Goal: Task Accomplishment & Management: Complete application form

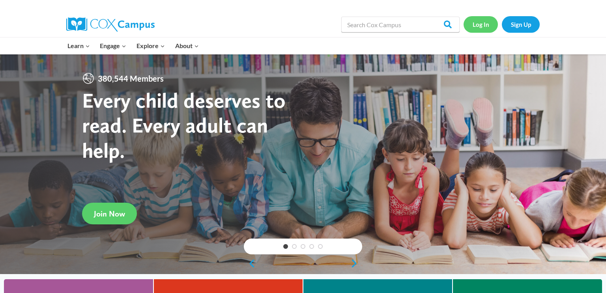
click at [478, 26] on link "Log In" at bounding box center [480, 24] width 34 height 16
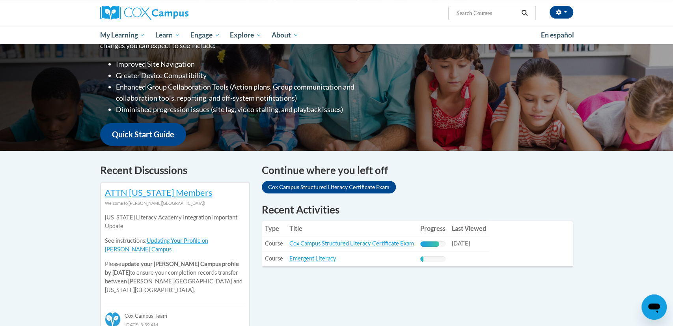
scroll to position [128, 0]
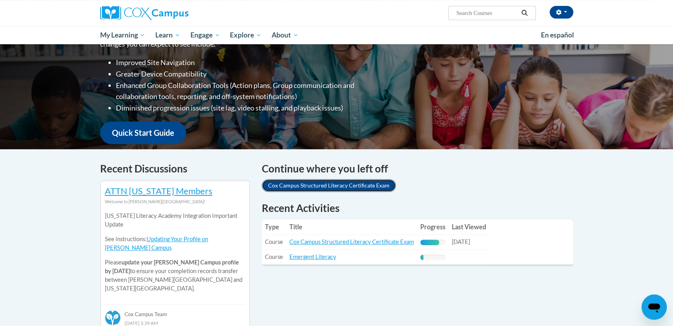
click at [300, 186] on link "Cox Campus Structured Literacy Certificate Exam" at bounding box center [329, 185] width 134 height 13
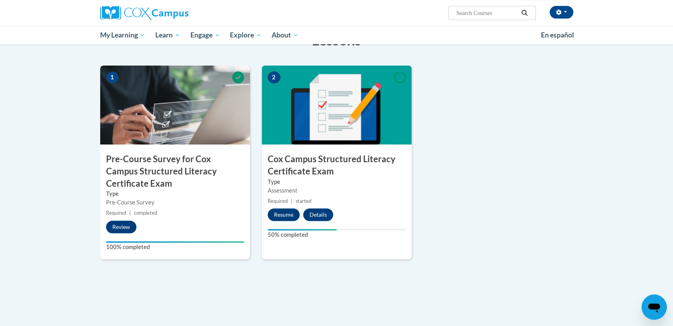
scroll to position [177, 0]
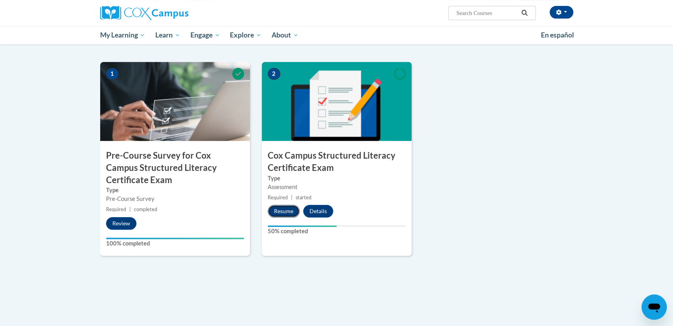
click at [294, 210] on button "Resume" at bounding box center [284, 211] width 32 height 13
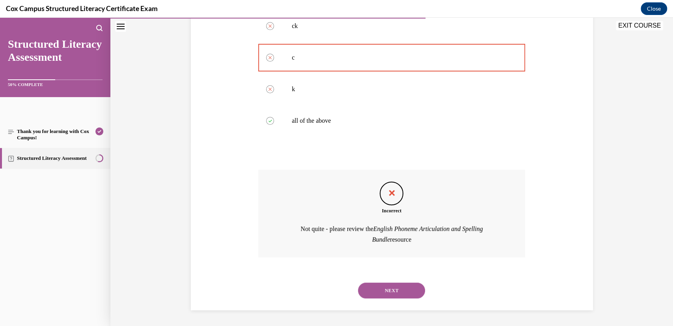
scroll to position [181, 0]
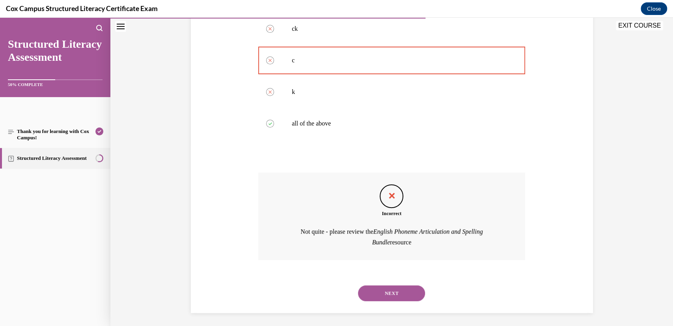
click at [423, 292] on button "NEXT" at bounding box center [391, 293] width 67 height 16
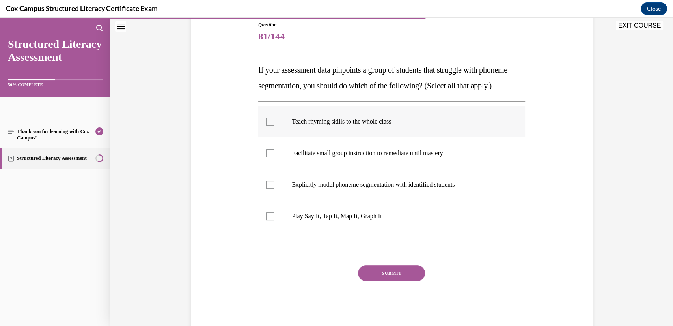
scroll to position [90, 0]
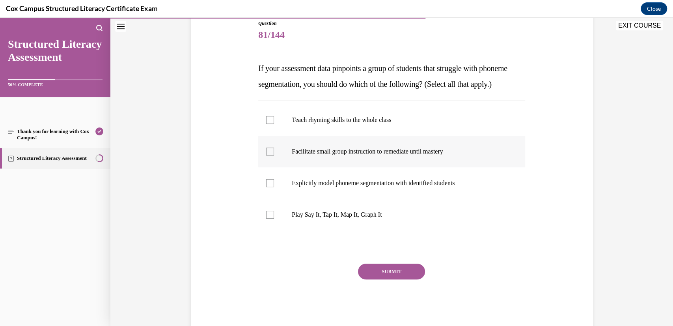
click at [291, 167] on label "Facilitate small group instruction to remediate until mastery" at bounding box center [391, 152] width 267 height 32
click at [274, 155] on input "Facilitate small group instruction to remediate until mastery" at bounding box center [270, 151] width 8 height 8
checkbox input "true"
click at [274, 199] on label "Explicitly model phoneme segmentation with identified students" at bounding box center [391, 183] width 267 height 32
click at [274, 187] on input "Explicitly model phoneme segmentation with identified students" at bounding box center [270, 183] width 8 height 8
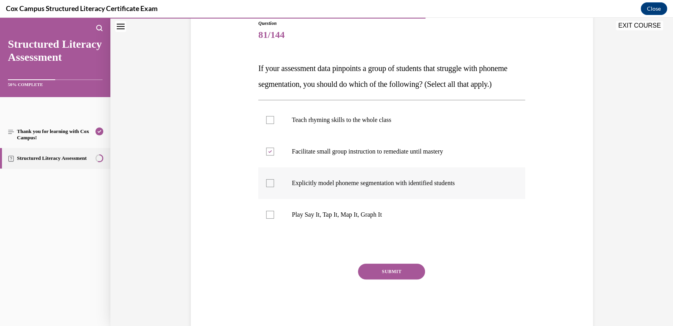
checkbox input "true"
click at [395, 279] on button "SUBMIT" at bounding box center [391, 271] width 67 height 16
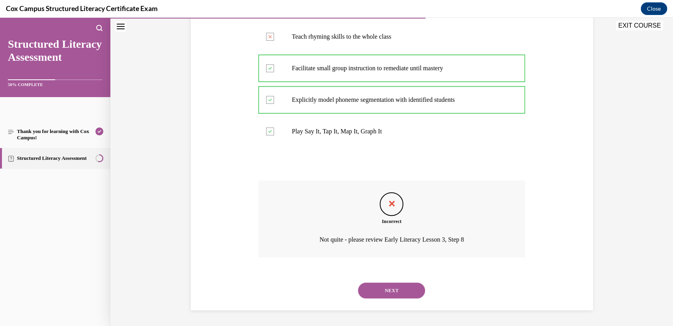
scroll to position [189, 0]
click at [394, 289] on button "NEXT" at bounding box center [391, 290] width 67 height 16
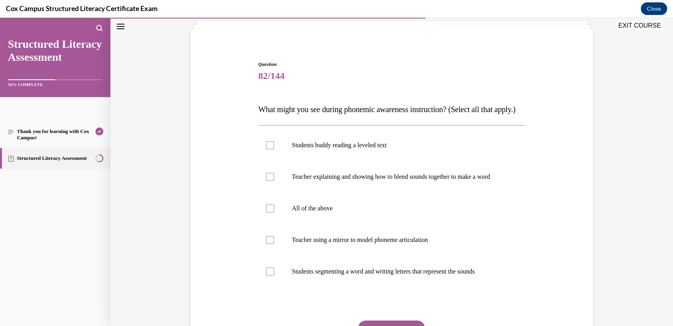
scroll to position [50, 0]
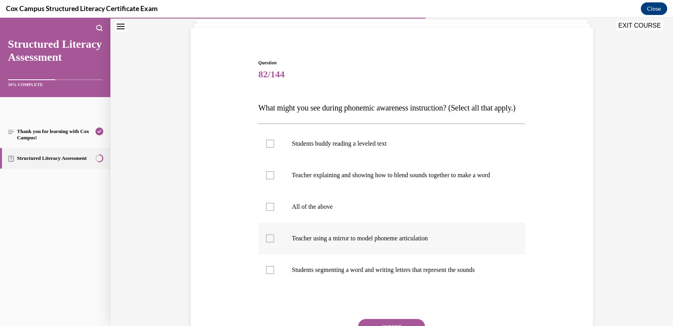
click at [275, 254] on label "Teacher using a mirror to model phoneme articulation" at bounding box center [391, 238] width 267 height 32
click at [274, 242] on input "Teacher using a mirror to model phoneme articulation" at bounding box center [270, 238] width 8 height 8
checkbox input "true"
click at [275, 191] on label "Teacher explaining and showing how to blend sounds together to make a word" at bounding box center [391, 175] width 267 height 32
click at [274, 179] on input "Teacher explaining and showing how to blend sounds together to make a word" at bounding box center [270, 175] width 8 height 8
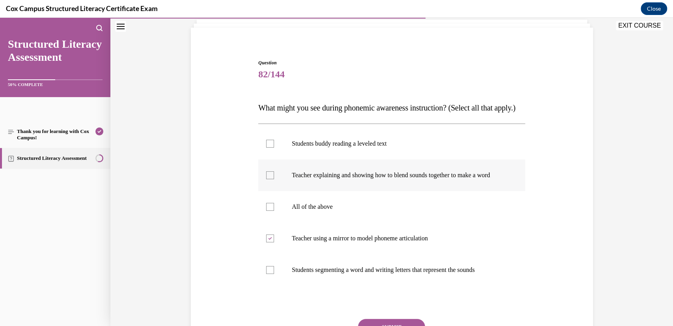
checkbox input "true"
click at [273, 274] on div at bounding box center [270, 270] width 8 height 8
click at [273, 274] on input "Students segmenting a word and writing letters that represent the sounds" at bounding box center [270, 270] width 8 height 8
checkbox input "true"
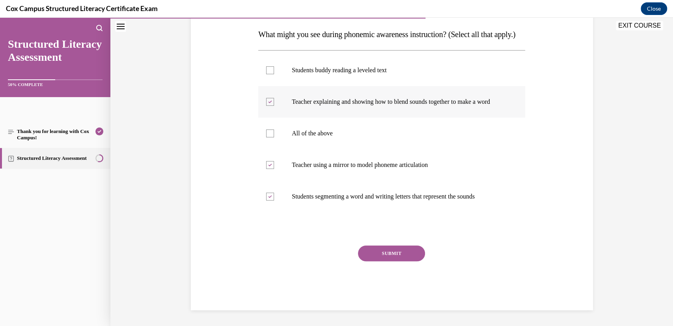
scroll to position [144, 0]
click at [405, 252] on button "SUBMIT" at bounding box center [391, 253] width 67 height 16
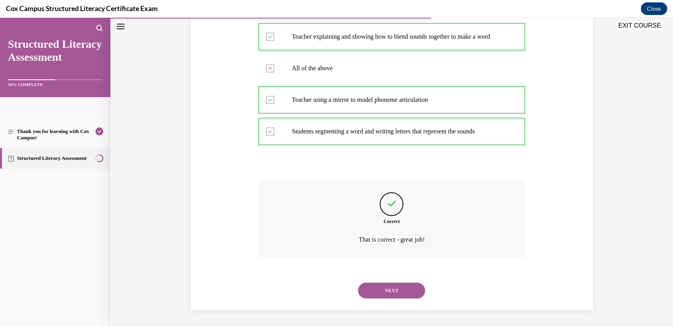
scroll to position [213, 0]
click at [397, 287] on button "NEXT" at bounding box center [391, 290] width 67 height 16
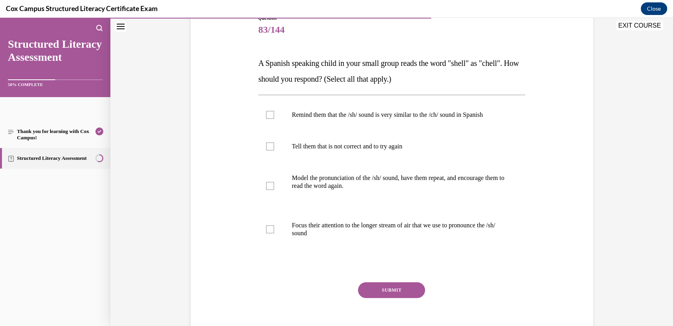
scroll to position [96, 0]
click at [369, 117] on p "Remind them that the /sh/ sound is very similar to the /ch/ sound in Spanish" at bounding box center [399, 114] width 214 height 8
click at [274, 117] on input "Remind them that the /sh/ sound is very similar to the /ch/ sound in Spanish" at bounding box center [270, 114] width 8 height 8
checkbox input "true"
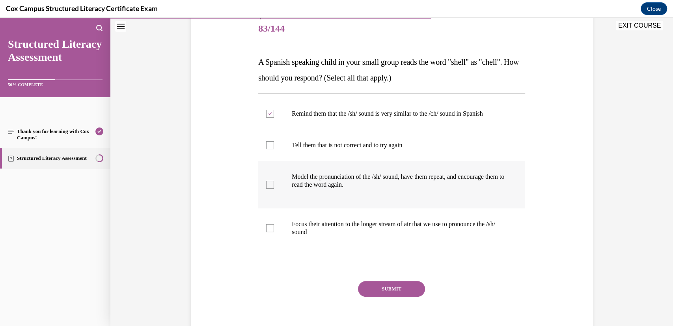
click at [280, 181] on label "Model the pronunciation of the /sh/ sound, have them repeat, and encourage them…" at bounding box center [391, 184] width 267 height 47
click at [274, 181] on input "Model the pronunciation of the /sh/ sound, have them repeat, and encourage them…" at bounding box center [270, 185] width 8 height 8
checkbox input "true"
click at [271, 226] on div at bounding box center [270, 228] width 8 height 8
click at [271, 226] on input "Focus their attention to the longer stream of air that we use to pronounce the …" at bounding box center [270, 228] width 8 height 8
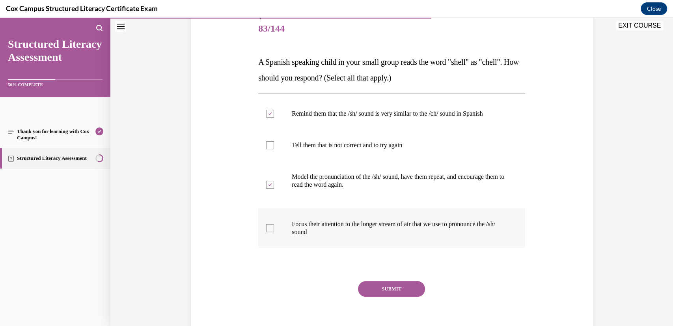
checkbox input "true"
click at [387, 287] on button "SUBMIT" at bounding box center [391, 289] width 67 height 16
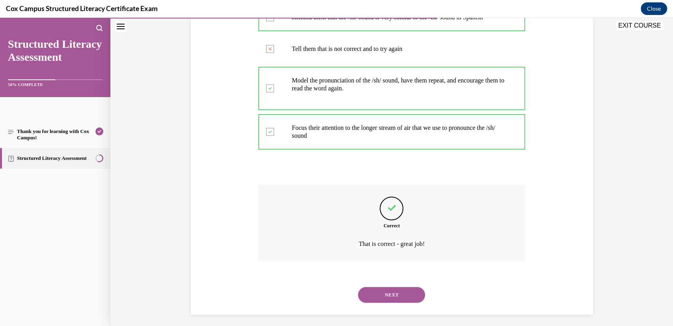
scroll to position [197, 0]
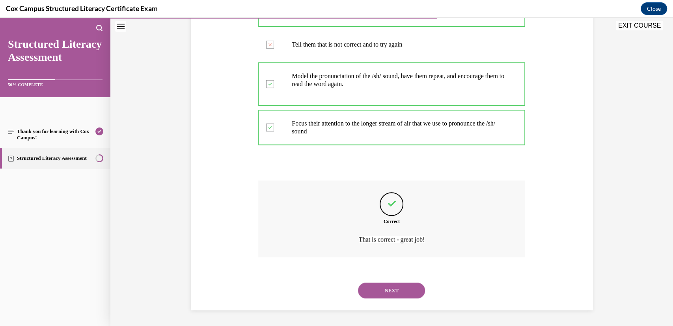
click at [392, 289] on button "NEXT" at bounding box center [391, 290] width 67 height 16
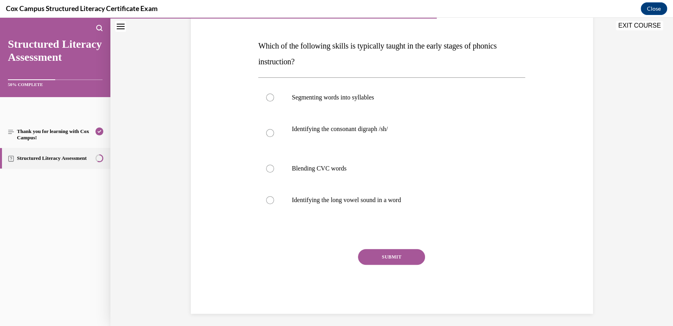
scroll to position [116, 0]
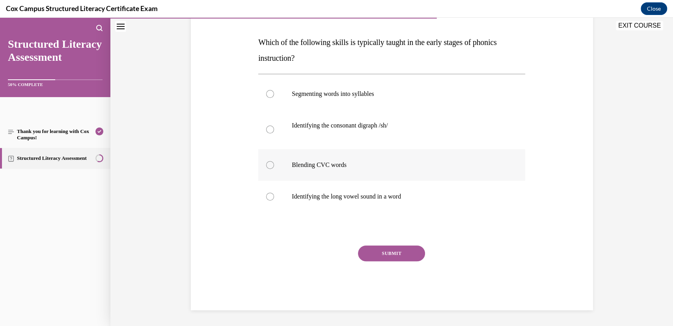
click at [422, 159] on label "Blending CVC words" at bounding box center [391, 165] width 267 height 32
click at [274, 161] on input "Blending CVC words" at bounding box center [270, 165] width 8 height 8
radio input "true"
click at [392, 251] on button "SUBMIT" at bounding box center [391, 253] width 67 height 16
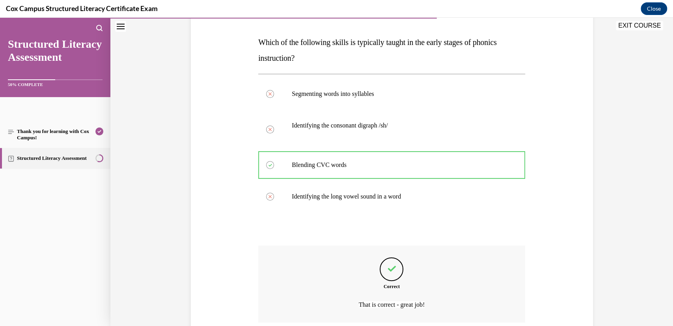
scroll to position [181, 0]
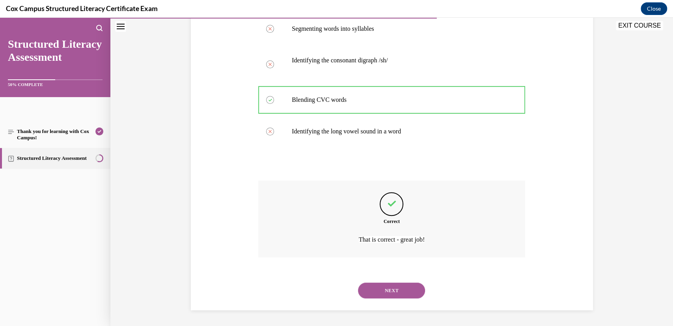
click at [387, 284] on button "NEXT" at bounding box center [391, 290] width 67 height 16
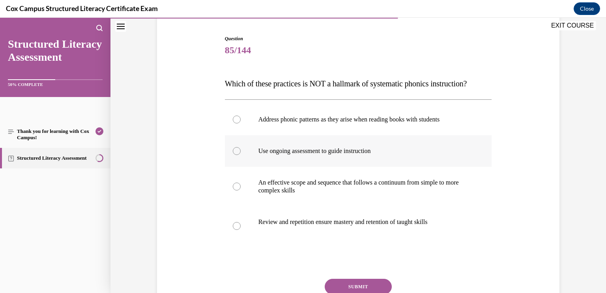
scroll to position [75, 0]
click at [240, 123] on div at bounding box center [237, 120] width 8 height 8
click at [240, 123] on input "Address phonic patterns as they arise when reading books with students" at bounding box center [237, 120] width 8 height 8
radio input "true"
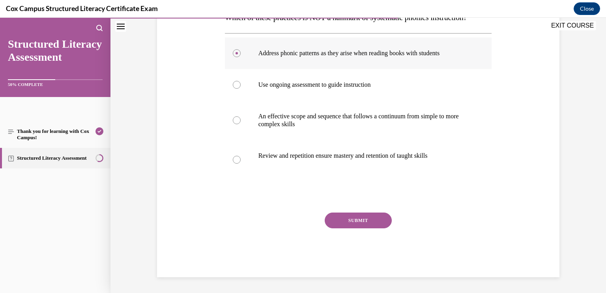
scroll to position [156, 0]
click at [364, 220] on button "SUBMIT" at bounding box center [358, 221] width 67 height 16
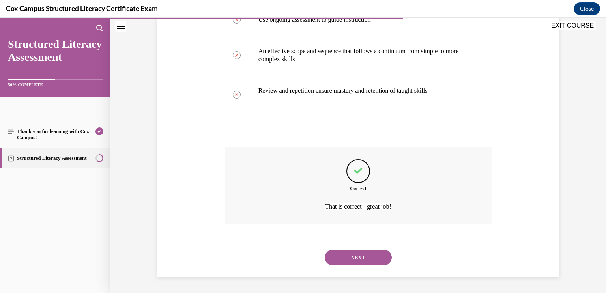
scroll to position [221, 0]
click at [357, 257] on button "NEXT" at bounding box center [358, 258] width 67 height 16
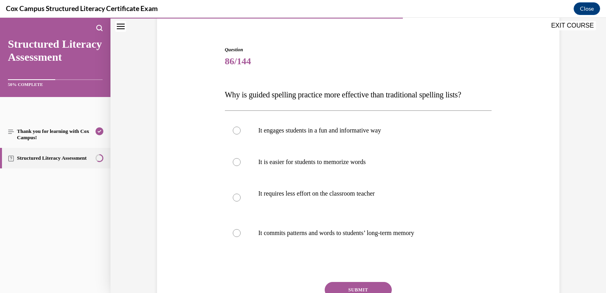
scroll to position [80, 0]
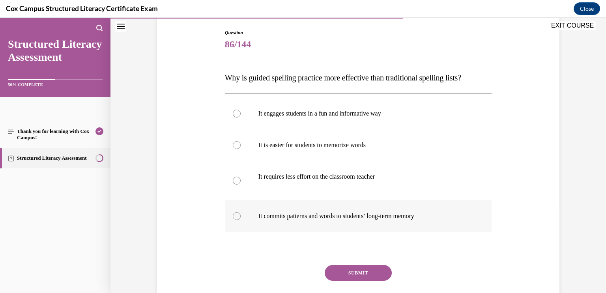
click at [340, 207] on label "It commits patterns and words to students’ long-term memory" at bounding box center [358, 216] width 267 height 32
click at [241, 212] on input "It commits patterns and words to students’ long-term memory" at bounding box center [237, 216] width 8 height 8
radio input "true"
click at [355, 271] on button "SUBMIT" at bounding box center [358, 273] width 67 height 16
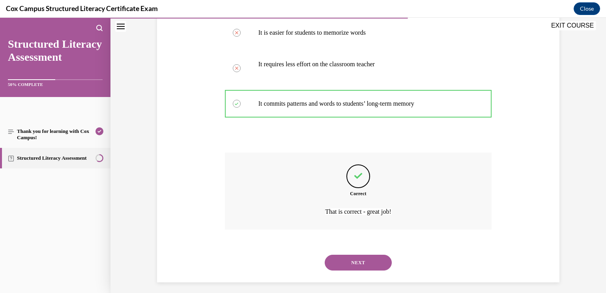
scroll to position [198, 0]
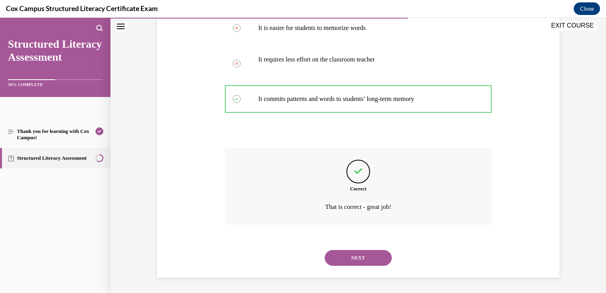
click at [359, 253] on button "NEXT" at bounding box center [358, 258] width 67 height 16
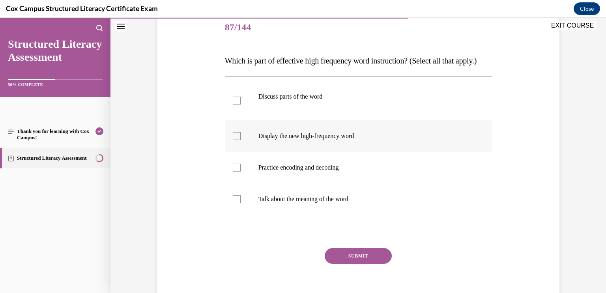
scroll to position [98, 0]
click at [236, 104] on div at bounding box center [237, 100] width 8 height 8
click at [236, 104] on input "Discuss parts of the word" at bounding box center [237, 100] width 8 height 8
checkbox input "true"
click at [237, 140] on div at bounding box center [237, 136] width 8 height 8
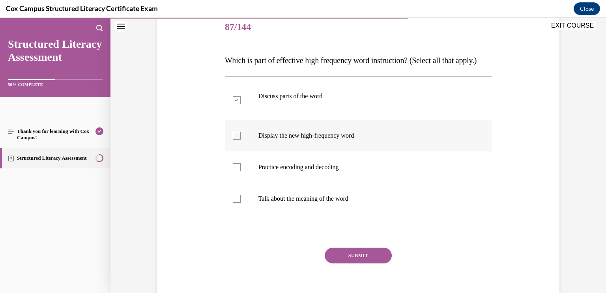
click at [237, 140] on input "Display the new high-frequency word" at bounding box center [237, 136] width 8 height 8
checkbox input "true"
click at [237, 171] on div at bounding box center [237, 167] width 8 height 8
click at [237, 171] on input "Practice encoding and decoding" at bounding box center [237, 167] width 8 height 8
checkbox input "true"
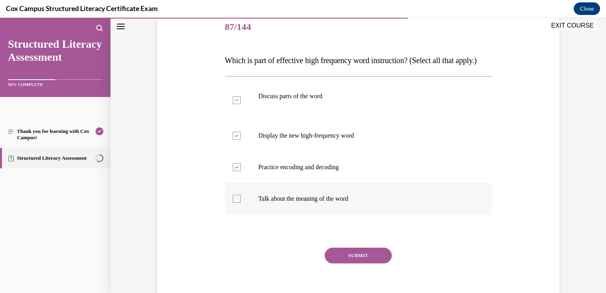
click at [241, 215] on label "Talk about the meaning of the word" at bounding box center [358, 199] width 267 height 32
click at [241, 203] on input "Talk about the meaning of the word" at bounding box center [237, 199] width 8 height 8
checkbox input "true"
click at [357, 263] on button "SUBMIT" at bounding box center [358, 256] width 67 height 16
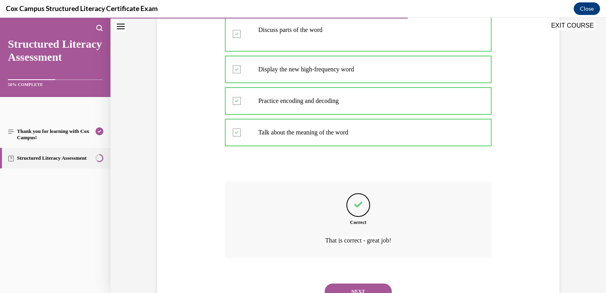
scroll to position [213, 0]
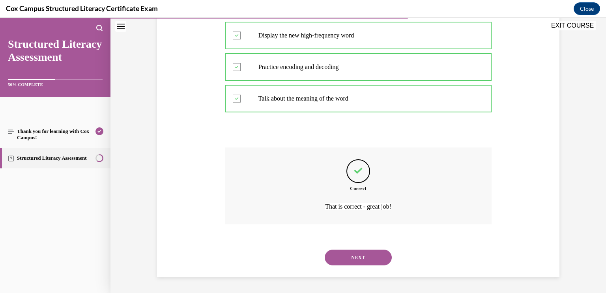
click at [362, 257] on button "NEXT" at bounding box center [358, 258] width 67 height 16
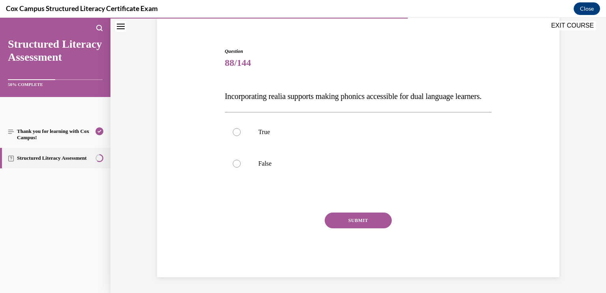
scroll to position [77, 0]
click at [273, 131] on p "True" at bounding box center [365, 132] width 214 height 8
click at [241, 131] on input "True" at bounding box center [237, 132] width 8 height 8
radio input "true"
click at [342, 216] on button "SUBMIT" at bounding box center [358, 221] width 67 height 16
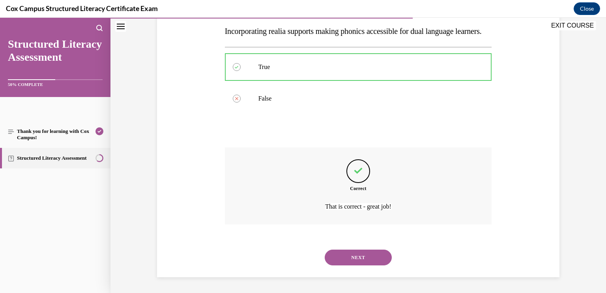
scroll to position [142, 0]
click at [370, 257] on button "NEXT" at bounding box center [358, 258] width 67 height 16
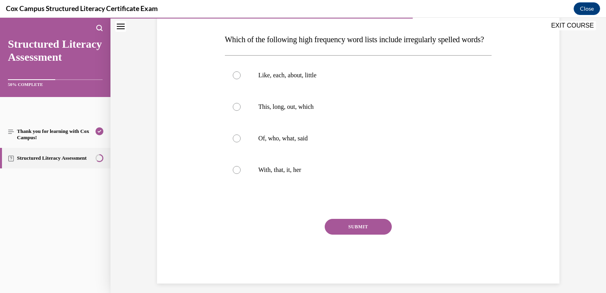
scroll to position [136, 0]
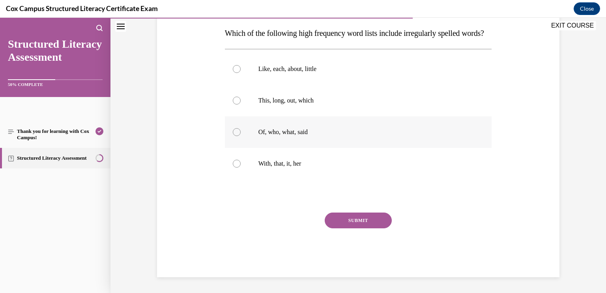
click at [299, 135] on p "Of, who, what, said" at bounding box center [365, 132] width 214 height 8
click at [241, 135] on input "Of, who, what, said" at bounding box center [237, 132] width 8 height 8
radio input "true"
click at [357, 220] on button "SUBMIT" at bounding box center [358, 221] width 67 height 16
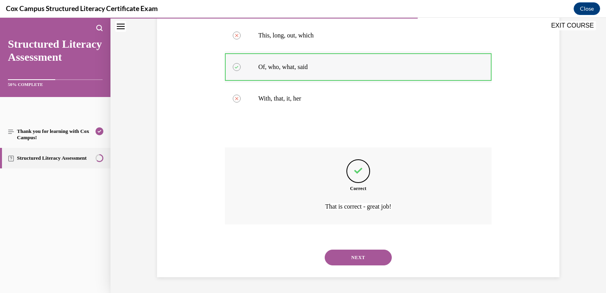
scroll to position [205, 0]
click at [371, 254] on button "NEXT" at bounding box center [358, 258] width 67 height 16
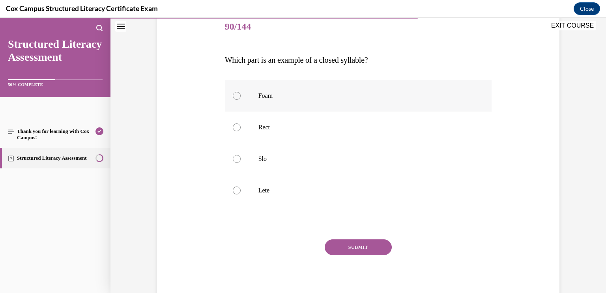
scroll to position [99, 0]
click at [350, 128] on p "Rect" at bounding box center [365, 126] width 214 height 8
click at [241, 128] on input "Rect" at bounding box center [237, 126] width 8 height 8
radio input "true"
click at [368, 248] on button "SUBMIT" at bounding box center [358, 246] width 67 height 16
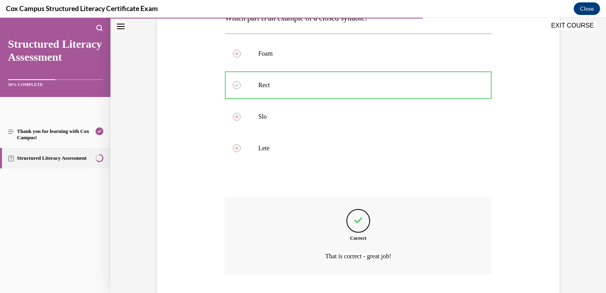
scroll to position [190, 0]
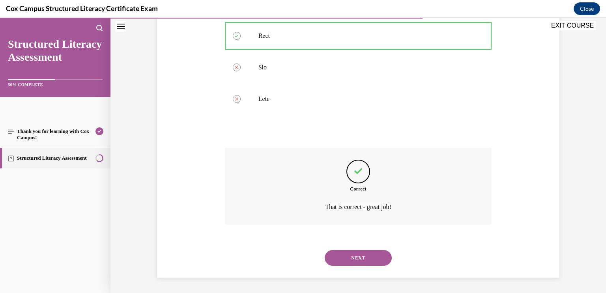
click at [360, 250] on button "NEXT" at bounding box center [358, 258] width 67 height 16
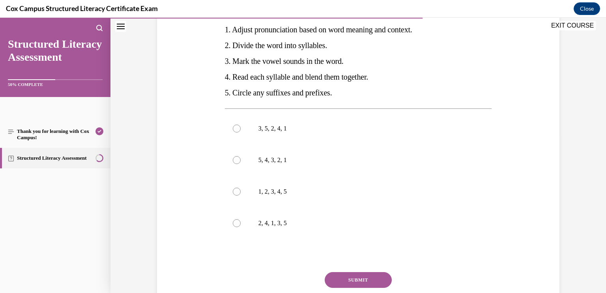
scroll to position [161, 0]
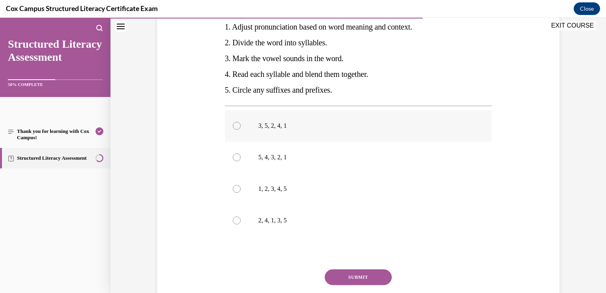
click at [245, 125] on label "3, 5, 2, 4, 1" at bounding box center [358, 126] width 267 height 32
click at [241, 125] on input "3, 5, 2, 4, 1" at bounding box center [237, 126] width 8 height 8
radio input "true"
click at [384, 280] on button "SUBMIT" at bounding box center [358, 277] width 67 height 16
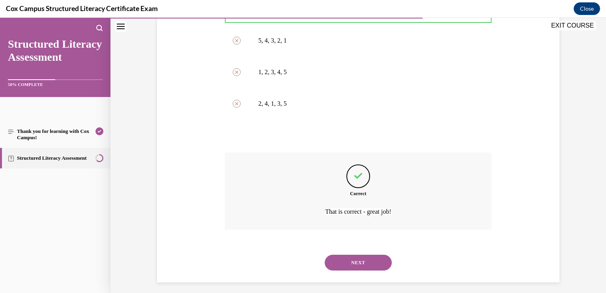
scroll to position [282, 0]
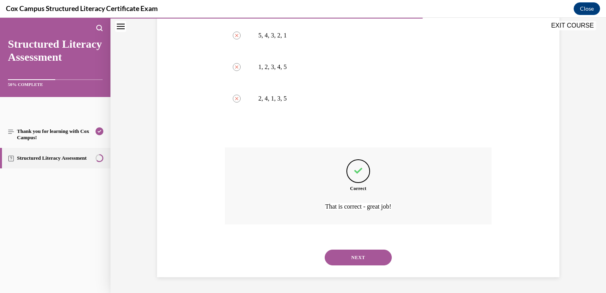
click at [366, 260] on button "NEXT" at bounding box center [358, 258] width 67 height 16
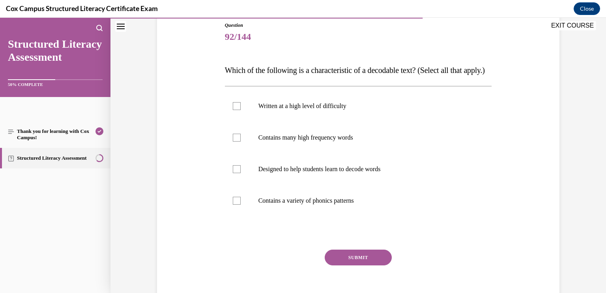
scroll to position [88, 0]
click at [234, 141] on div at bounding box center [237, 137] width 8 height 8
click at [234, 141] on input "Contains many high frequency words" at bounding box center [237, 137] width 8 height 8
checkbox input "true"
click at [237, 173] on div at bounding box center [237, 169] width 8 height 8
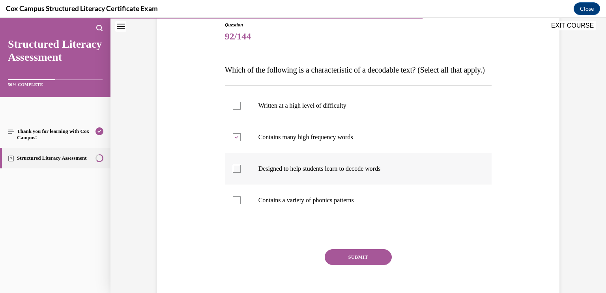
click at [237, 173] on input "Designed to help students learn to decode words" at bounding box center [237, 169] width 8 height 8
checkbox input "true"
click at [234, 204] on div at bounding box center [237, 200] width 8 height 8
click at [234, 204] on input "Contains a variety of phonics patterns" at bounding box center [237, 200] width 8 height 8
checkbox input "true"
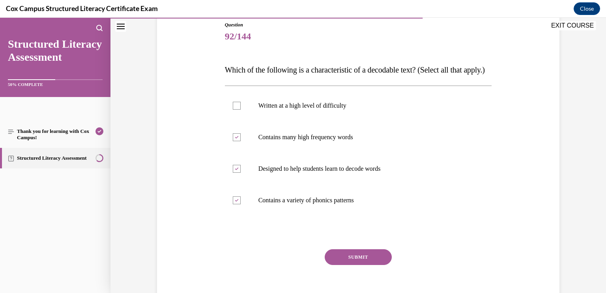
click at [351, 265] on button "SUBMIT" at bounding box center [358, 257] width 67 height 16
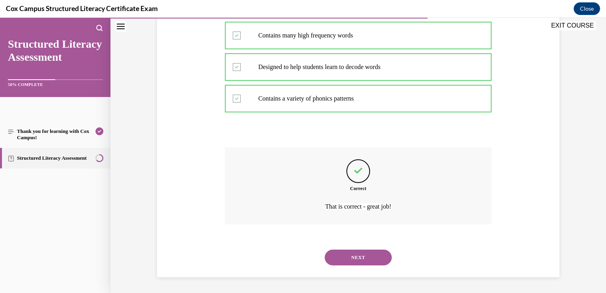
scroll to position [205, 0]
click at [356, 252] on button "NEXT" at bounding box center [358, 258] width 67 height 16
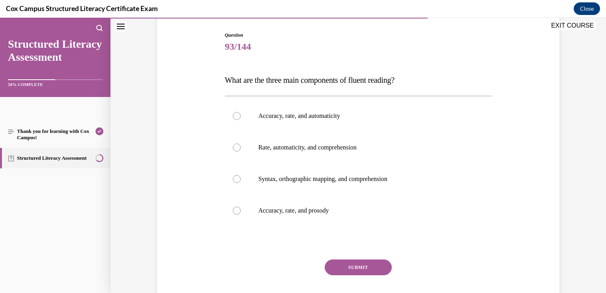
scroll to position [79, 0]
click at [392, 152] on label "Rate, automaticity, and comprehension" at bounding box center [358, 147] width 267 height 32
click at [241, 151] on input "Rate, automaticity, and comprehension" at bounding box center [237, 147] width 8 height 8
radio input "true"
click at [342, 125] on label "Accuracy, rate, and automaticity" at bounding box center [358, 115] width 267 height 32
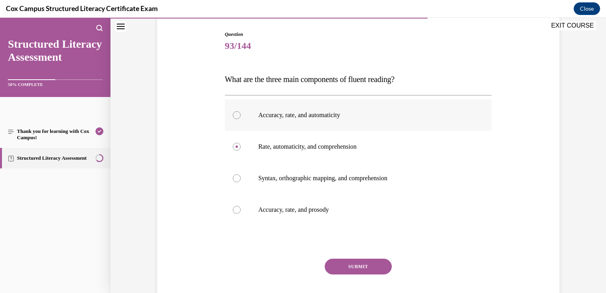
click at [241, 119] on input "Accuracy, rate, and automaticity" at bounding box center [237, 115] width 8 height 8
radio input "true"
click at [353, 265] on button "SUBMIT" at bounding box center [358, 267] width 67 height 16
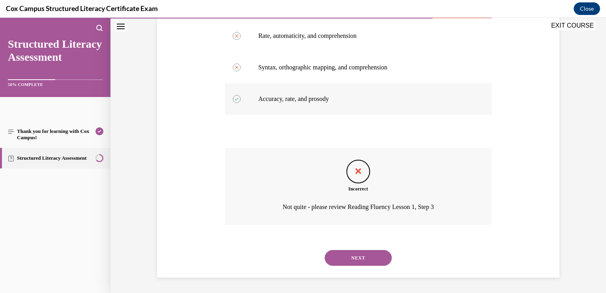
scroll to position [188, 0]
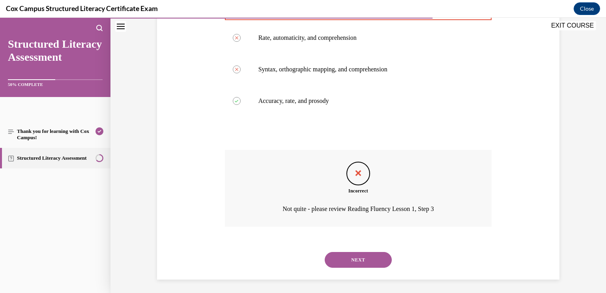
click at [370, 257] on button "NEXT" at bounding box center [358, 260] width 67 height 16
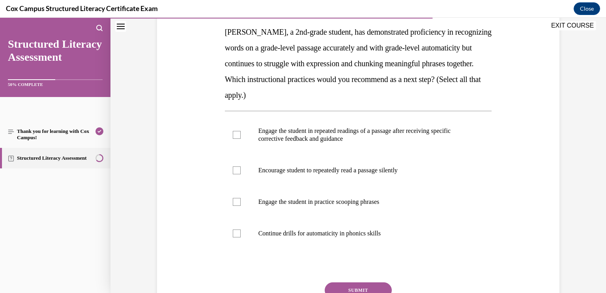
scroll to position [127, 0]
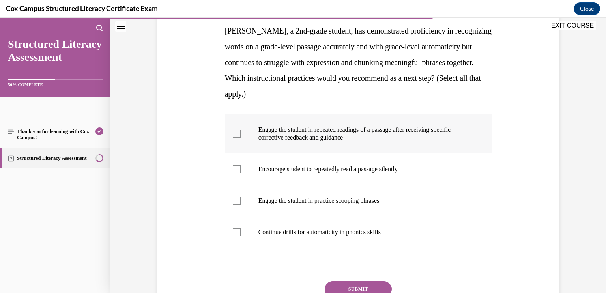
click at [351, 131] on p "Engage the student in repeated readings of a passage after receiving specific c…" at bounding box center [365, 134] width 214 height 16
click at [241, 131] on input "Engage the student in repeated readings of a passage after receiving specific c…" at bounding box center [237, 134] width 8 height 8
checkbox input "true"
click at [319, 170] on p "Encourage student to repeatedly read a passage silently" at bounding box center [365, 169] width 214 height 8
click at [241, 170] on input "Encourage student to repeatedly read a passage silently" at bounding box center [237, 169] width 8 height 8
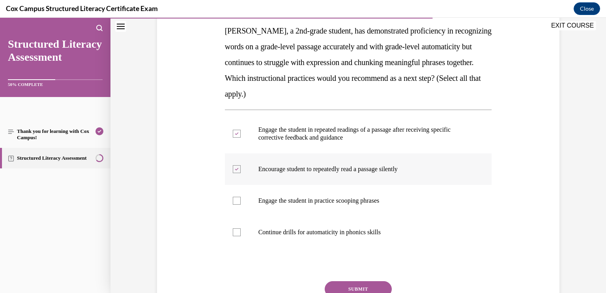
click at [299, 172] on p "Encourage student to repeatedly read a passage silently" at bounding box center [365, 169] width 214 height 8
click at [241, 172] on input "Encourage student to repeatedly read a passage silently" at bounding box center [237, 169] width 8 height 8
checkbox input "false"
click at [282, 196] on label "Engage the student in practice scooping phrases" at bounding box center [358, 201] width 267 height 32
click at [241, 197] on input "Engage the student in practice scooping phrases" at bounding box center [237, 201] width 8 height 8
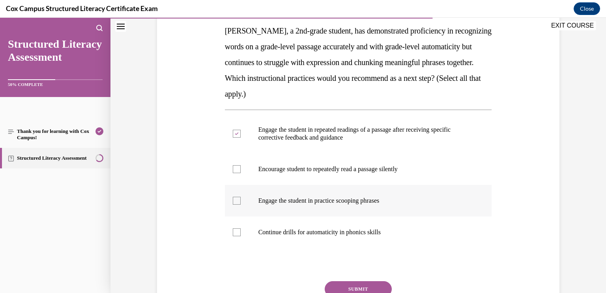
checkbox input "true"
click at [348, 281] on button "SUBMIT" at bounding box center [358, 289] width 67 height 16
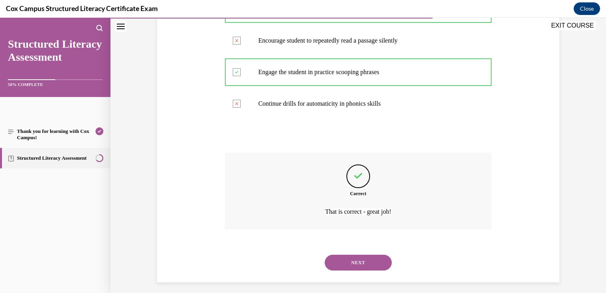
scroll to position [261, 0]
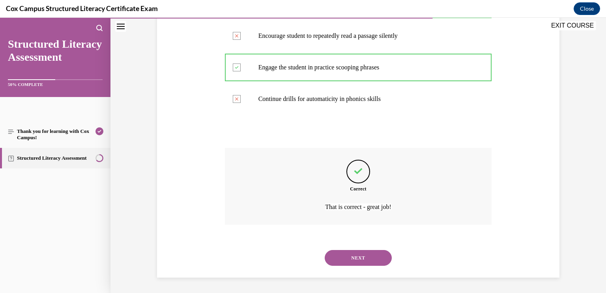
click at [366, 261] on button "NEXT" at bounding box center [358, 258] width 67 height 16
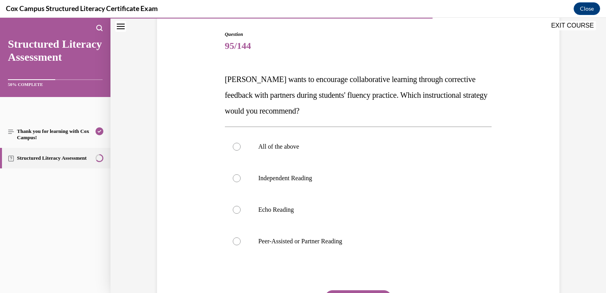
scroll to position [79, 0]
click at [334, 243] on p "Peer-Assisted or Partner Reading" at bounding box center [365, 241] width 214 height 8
click at [241, 243] on input "Peer-Assisted or Partner Reading" at bounding box center [237, 241] width 8 height 8
radio input "true"
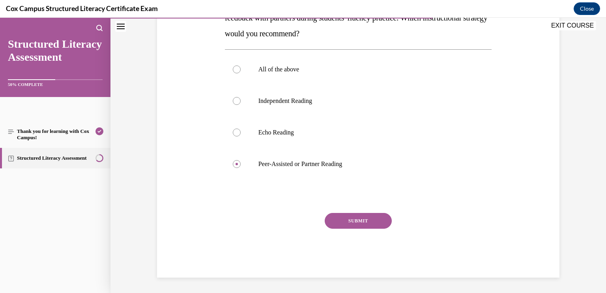
click at [370, 217] on button "SUBMIT" at bounding box center [358, 221] width 67 height 16
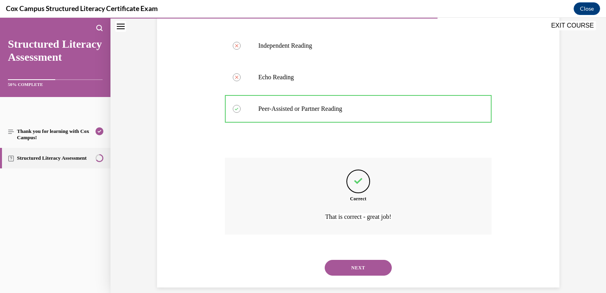
scroll to position [221, 0]
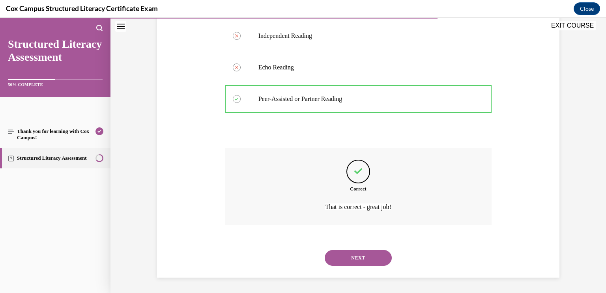
click at [370, 253] on button "NEXT" at bounding box center [358, 258] width 67 height 16
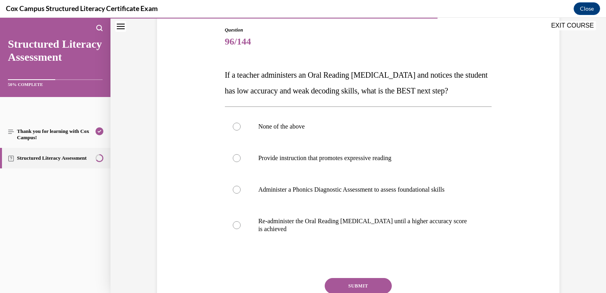
scroll to position [84, 0]
click at [384, 174] on label "Provide instruction that promotes expressive reading" at bounding box center [358, 158] width 267 height 32
click at [241, 162] on input "Provide instruction that promotes expressive reading" at bounding box center [237, 158] width 8 height 8
radio input "true"
click at [280, 199] on label "Administer a Phonics Diagnostic Assessment to assess foundational skills" at bounding box center [358, 190] width 267 height 32
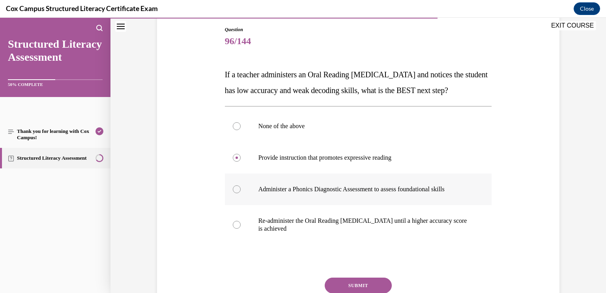
click at [241, 193] on input "Administer a Phonics Diagnostic Assessment to assess foundational skills" at bounding box center [237, 189] width 8 height 8
radio input "true"
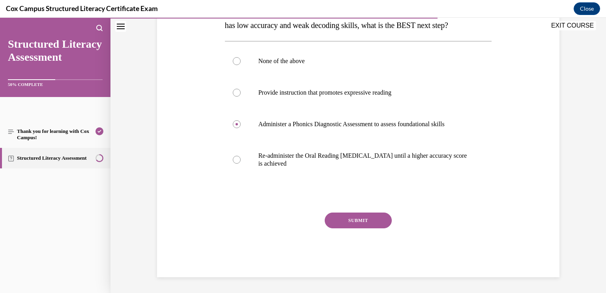
scroll to position [164, 0]
click at [375, 216] on button "SUBMIT" at bounding box center [358, 221] width 67 height 16
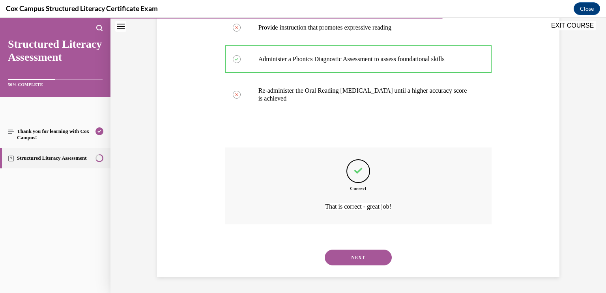
scroll to position [229, 0]
click at [369, 251] on button "NEXT" at bounding box center [358, 258] width 67 height 16
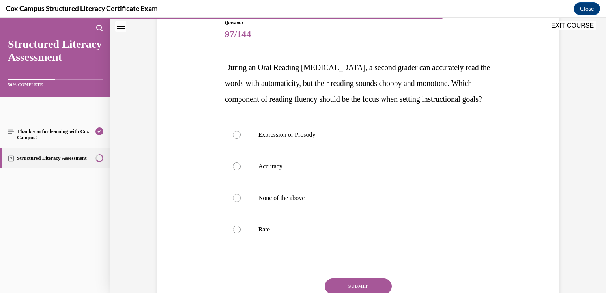
scroll to position [92, 0]
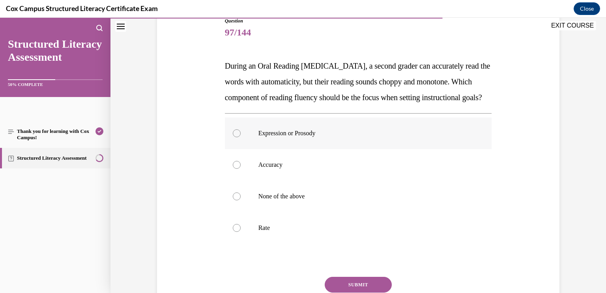
click at [288, 149] on label "Expression or Prosody" at bounding box center [358, 134] width 267 height 32
click at [241, 137] on input "Expression or Prosody" at bounding box center [237, 133] width 8 height 8
radio input "true"
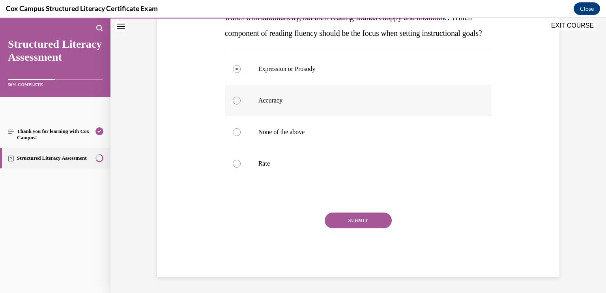
scroll to position [172, 0]
click at [343, 220] on button "SUBMIT" at bounding box center [358, 221] width 67 height 16
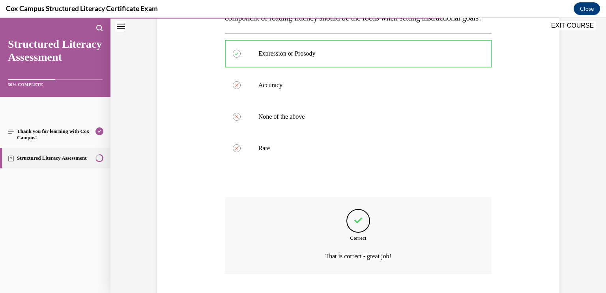
scroll to position [237, 0]
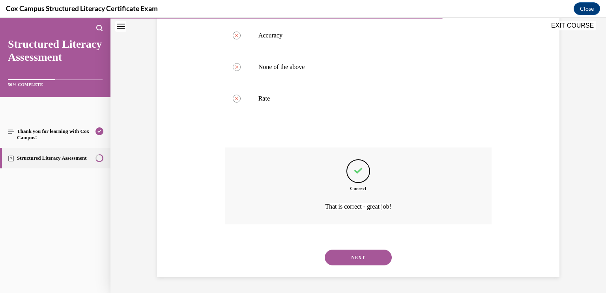
click at [348, 249] on div "NEXT" at bounding box center [358, 258] width 267 height 32
click at [348, 251] on button "NEXT" at bounding box center [358, 258] width 67 height 16
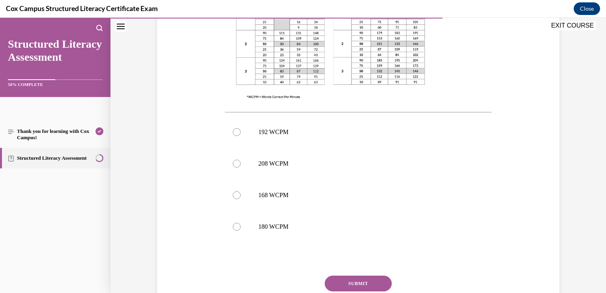
scroll to position [282, 0]
click at [306, 196] on p "168 WCPM" at bounding box center [365, 194] width 214 height 8
click at [241, 196] on input "168 WCPM" at bounding box center [237, 194] width 8 height 8
radio input "true"
click at [352, 281] on button "SUBMIT" at bounding box center [358, 282] width 67 height 16
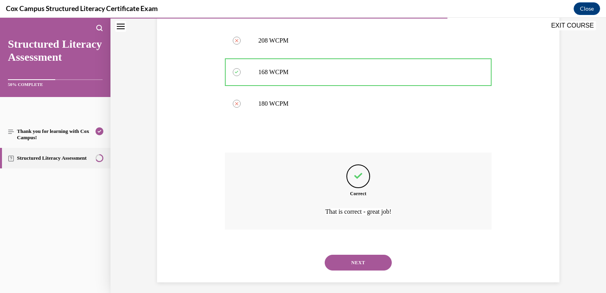
scroll to position [409, 0]
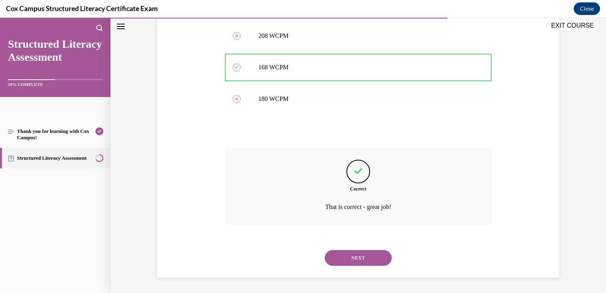
click at [360, 258] on button "NEXT" at bounding box center [358, 258] width 67 height 16
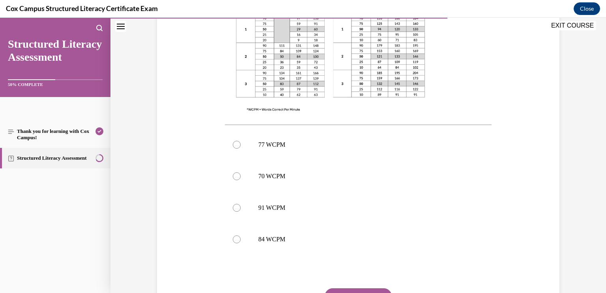
scroll to position [253, 0]
click at [263, 152] on label "77 WCPM" at bounding box center [358, 145] width 267 height 32
click at [241, 148] on input "77 WCPM" at bounding box center [237, 144] width 8 height 8
radio input "true"
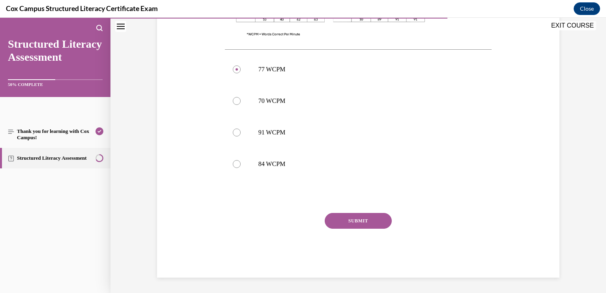
click at [378, 219] on button "SUBMIT" at bounding box center [358, 221] width 67 height 16
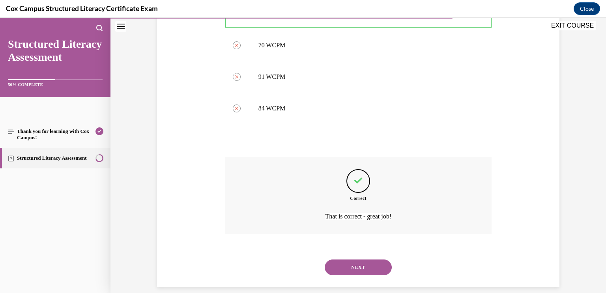
scroll to position [393, 0]
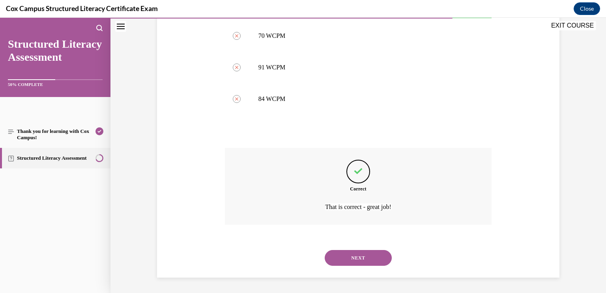
click at [370, 254] on button "NEXT" at bounding box center [358, 258] width 67 height 16
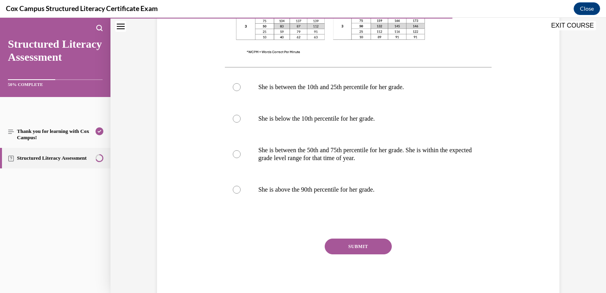
scroll to position [342, 0]
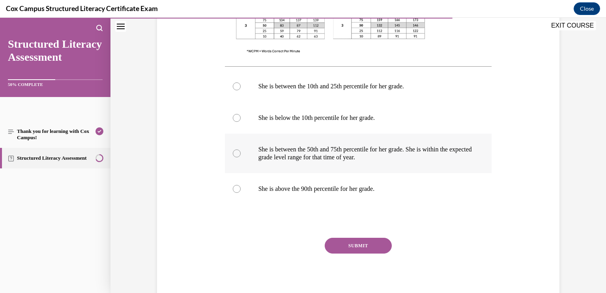
click at [412, 162] on label "She is between the 50th and 75th percentile for her grade. She is within the ex…" at bounding box center [358, 153] width 267 height 39
click at [241, 157] on input "She is between the 50th and 75th percentile for her grade. She is within the ex…" at bounding box center [237, 153] width 8 height 8
radio input "true"
click at [357, 248] on button "SUBMIT" at bounding box center [358, 246] width 67 height 16
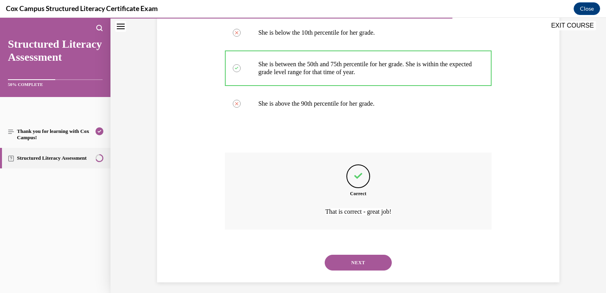
scroll to position [432, 0]
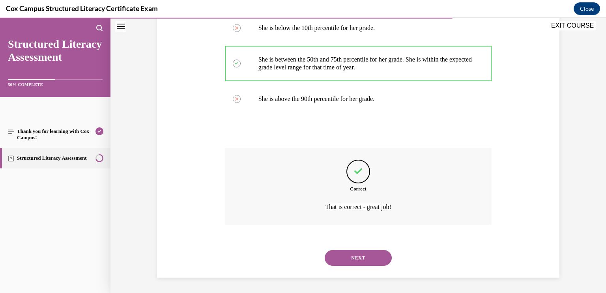
click at [363, 256] on button "NEXT" at bounding box center [358, 258] width 67 height 16
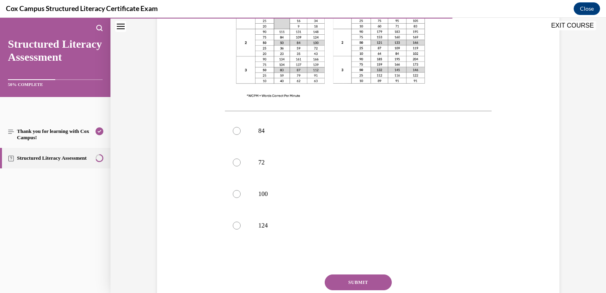
scroll to position [285, 0]
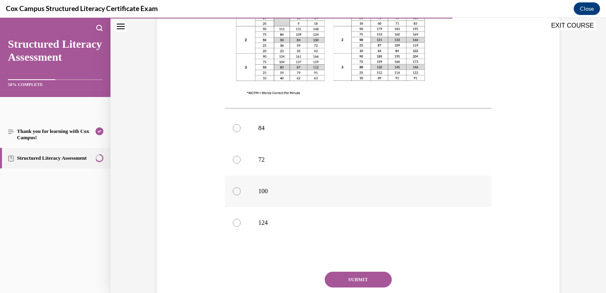
click at [314, 187] on p "100" at bounding box center [365, 191] width 214 height 8
click at [241, 187] on input "100" at bounding box center [237, 191] width 8 height 8
radio input "true"
click at [355, 272] on button "SUBMIT" at bounding box center [358, 280] width 67 height 16
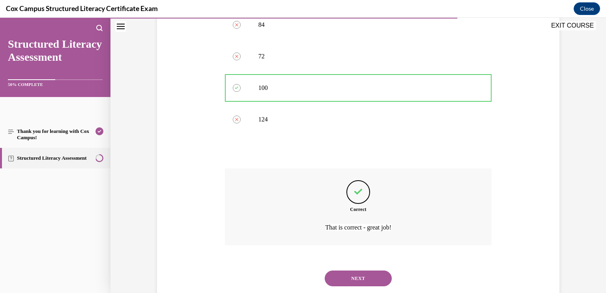
scroll to position [393, 0]
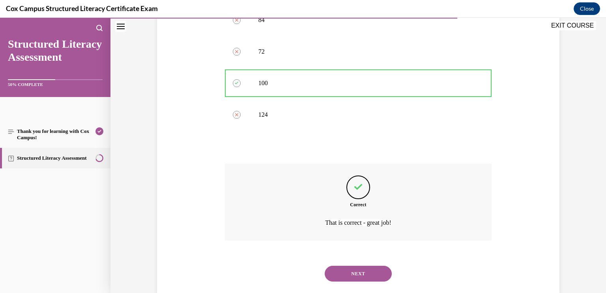
click at [375, 266] on button "NEXT" at bounding box center [358, 274] width 67 height 16
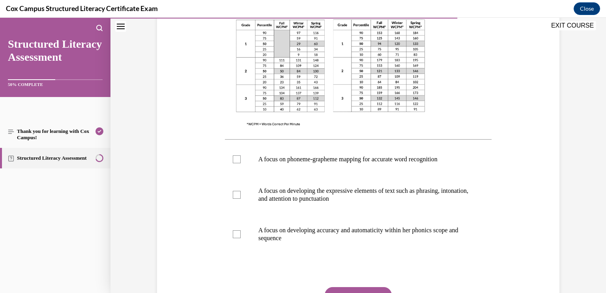
scroll to position [239, 0]
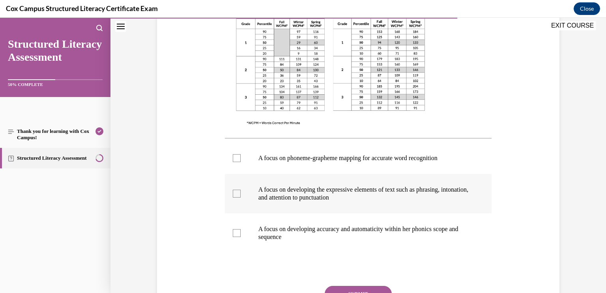
click at [358, 189] on p "A focus on developing the expressive elements of text such as phrasing, intonat…" at bounding box center [365, 194] width 214 height 16
click at [241, 190] on input "A focus on developing the expressive elements of text such as phrasing, intonat…" at bounding box center [237, 194] width 8 height 8
checkbox input "true"
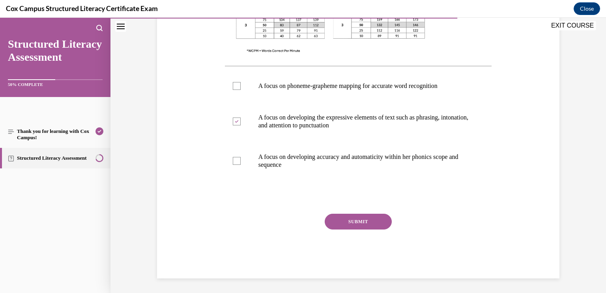
scroll to position [312, 0]
click at [240, 160] on label "A focus on developing accuracy and automaticity within her phonics scope and se…" at bounding box center [358, 159] width 267 height 39
click at [240, 160] on input "A focus on developing accuracy and automaticity within her phonics scope and se…" at bounding box center [237, 160] width 8 height 8
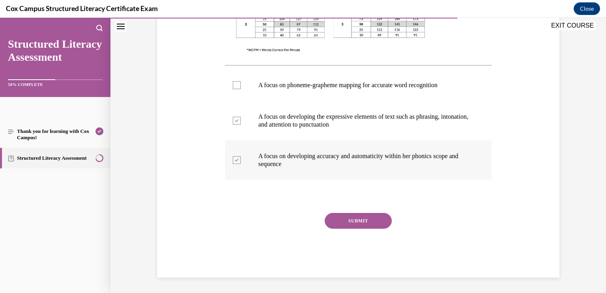
click at [240, 160] on label "A focus on developing accuracy and automaticity within her phonics scope and se…" at bounding box center [358, 159] width 267 height 39
click at [240, 160] on input "A focus on developing accuracy and automaticity within her phonics scope and se…" at bounding box center [237, 160] width 8 height 8
click at [237, 160] on div at bounding box center [237, 160] width 8 height 8
click at [237, 160] on input "A focus on developing accuracy and automaticity within her phonics scope and se…" at bounding box center [237, 160] width 8 height 8
checkbox input "true"
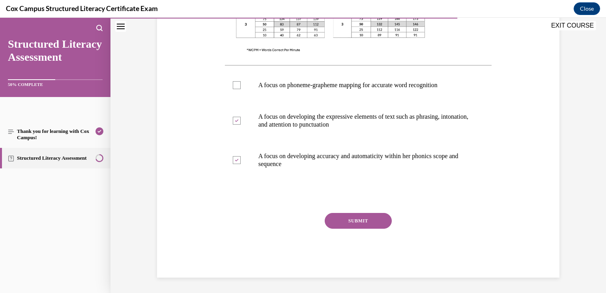
click at [349, 216] on button "SUBMIT" at bounding box center [358, 221] width 67 height 16
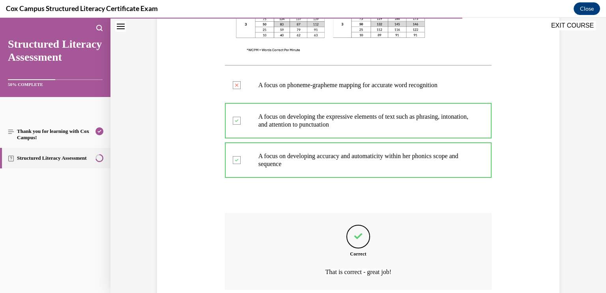
scroll to position [377, 0]
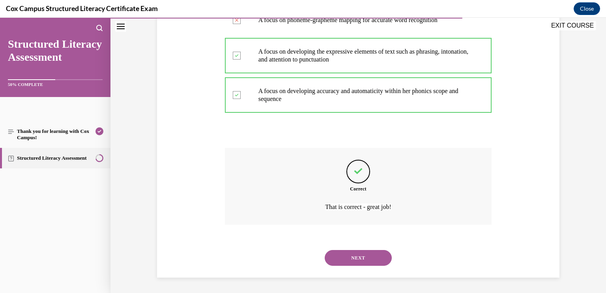
click at [379, 253] on button "NEXT" at bounding box center [358, 258] width 67 height 16
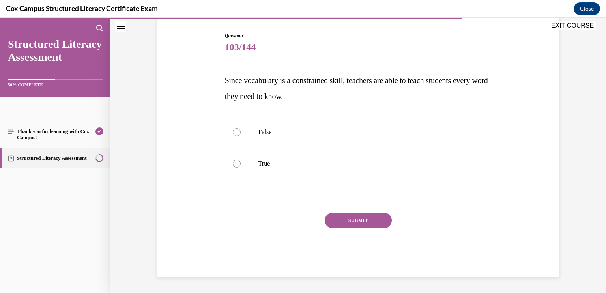
scroll to position [77, 0]
click at [409, 134] on p "False" at bounding box center [365, 133] width 214 height 8
click at [241, 134] on input "False" at bounding box center [237, 133] width 8 height 8
radio input "true"
click at [371, 218] on button "SUBMIT" at bounding box center [358, 221] width 67 height 16
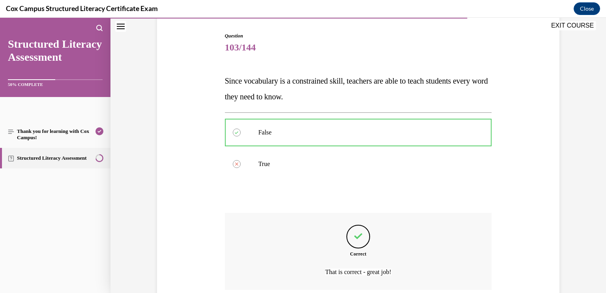
scroll to position [142, 0]
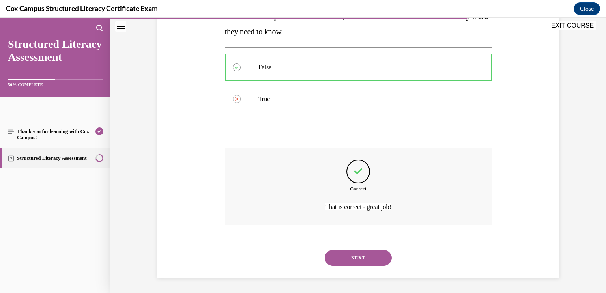
click at [363, 253] on button "NEXT" at bounding box center [358, 258] width 67 height 16
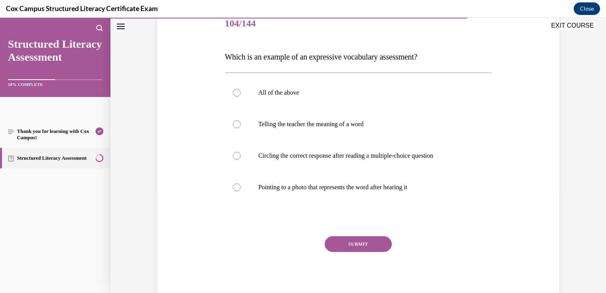
scroll to position [99, 0]
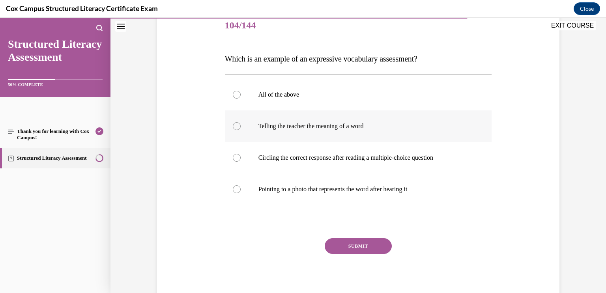
click at [342, 125] on p "Telling the teacher the meaning of a word" at bounding box center [365, 126] width 214 height 8
click at [241, 125] on input "Telling the teacher the meaning of a word" at bounding box center [237, 126] width 8 height 8
radio input "true"
click at [354, 243] on button "SUBMIT" at bounding box center [358, 246] width 67 height 16
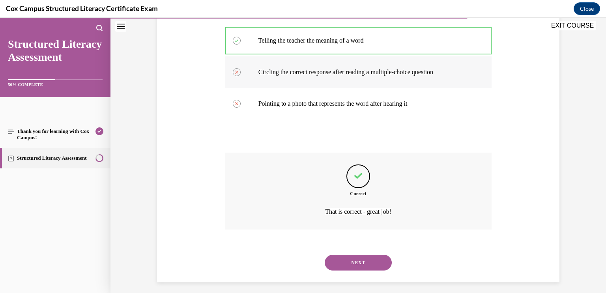
scroll to position [190, 0]
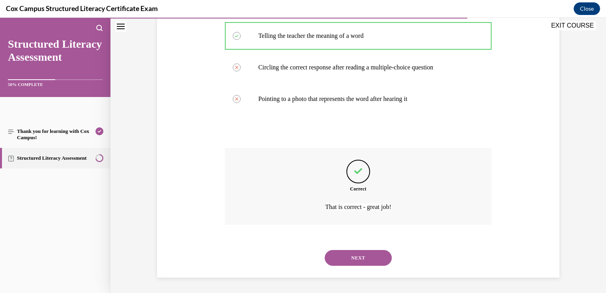
click at [368, 253] on button "NEXT" at bounding box center [358, 258] width 67 height 16
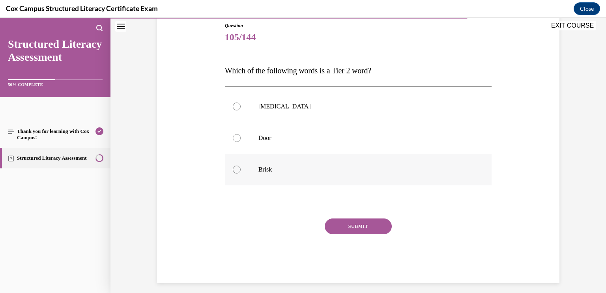
click at [430, 164] on label "Brisk" at bounding box center [358, 170] width 267 height 32
click at [241, 166] on input "Brisk" at bounding box center [237, 170] width 8 height 8
radio input "true"
click at [372, 223] on button "SUBMIT" at bounding box center [358, 226] width 67 height 16
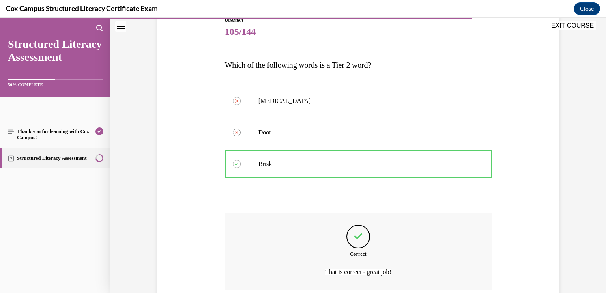
scroll to position [158, 0]
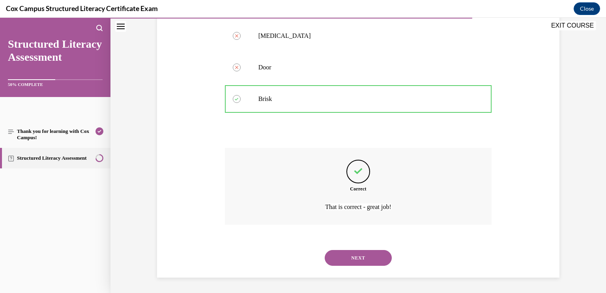
click at [364, 254] on button "NEXT" at bounding box center [358, 258] width 67 height 16
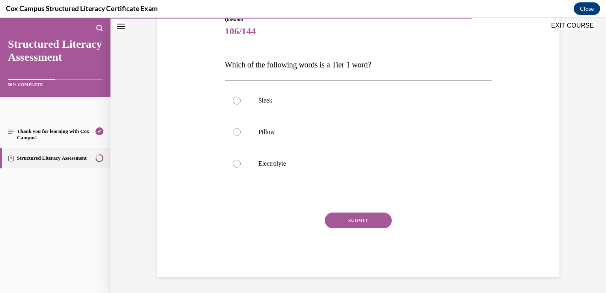
scroll to position [88, 0]
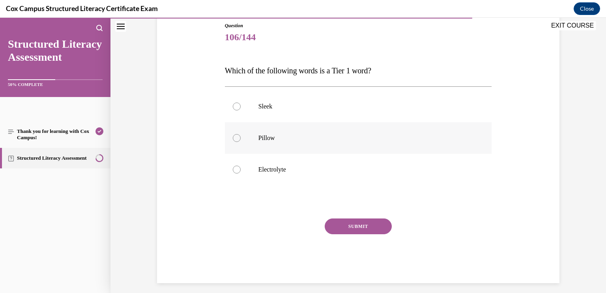
click at [300, 148] on label "Pillow" at bounding box center [358, 138] width 267 height 32
click at [241, 142] on input "Pillow" at bounding box center [237, 138] width 8 height 8
radio input "true"
click at [335, 231] on button "SUBMIT" at bounding box center [358, 226] width 67 height 16
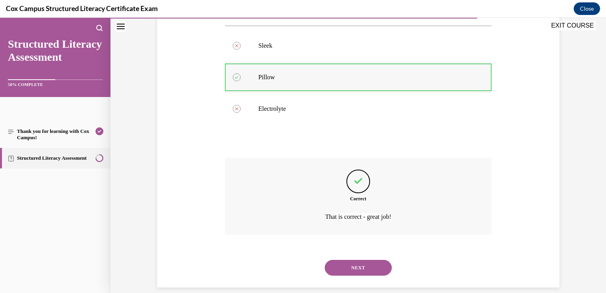
scroll to position [158, 0]
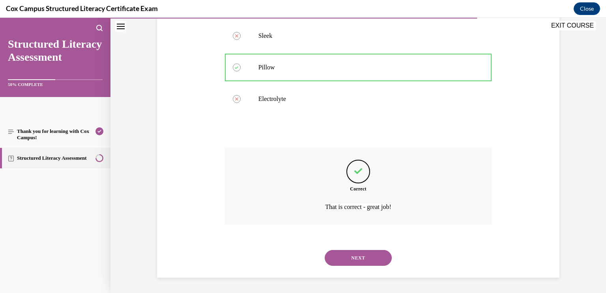
click at [358, 258] on button "NEXT" at bounding box center [358, 258] width 67 height 16
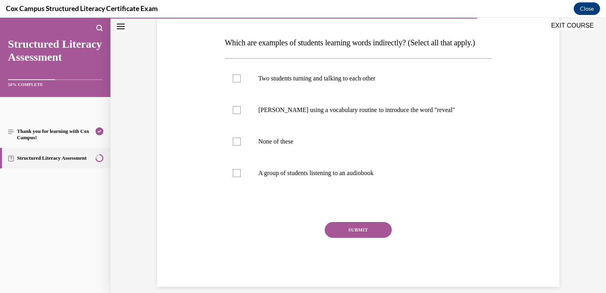
scroll to position [116, 0]
click at [314, 176] on p "A group of students listening to an audiobook" at bounding box center [365, 172] width 214 height 8
click at [241, 176] on input "A group of students listening to an audiobook" at bounding box center [237, 172] width 8 height 8
checkbox input "true"
click at [307, 93] on label "Two students turning and talking to each other" at bounding box center [358, 78] width 267 height 32
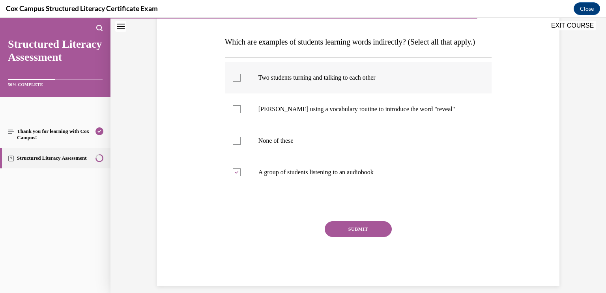
click at [241, 82] on input "Two students turning and talking to each other" at bounding box center [237, 78] width 8 height 8
checkbox input "true"
click at [381, 237] on button "SUBMIT" at bounding box center [358, 229] width 67 height 16
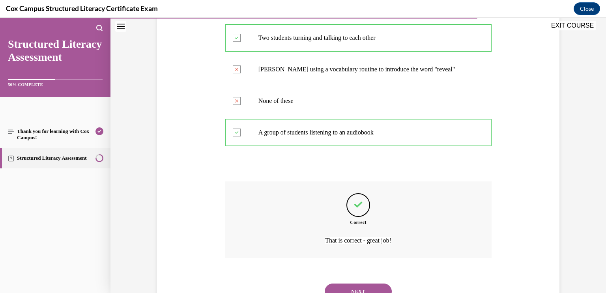
scroll to position [205, 0]
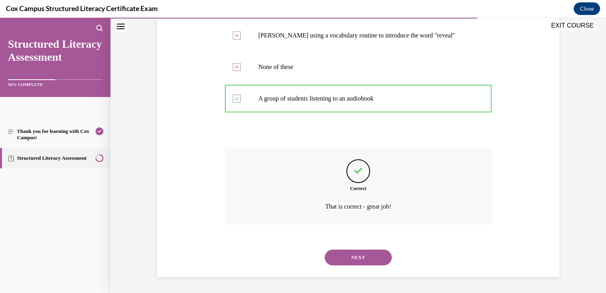
click at [370, 257] on button "NEXT" at bounding box center [358, 258] width 67 height 16
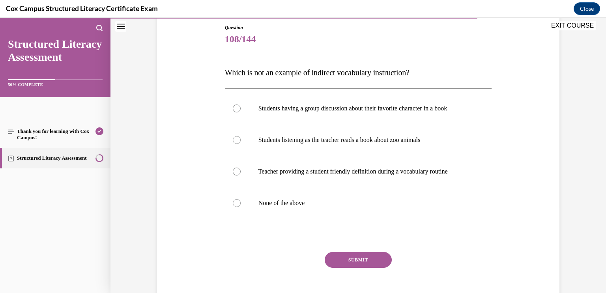
scroll to position [86, 0]
click at [392, 172] on p "Teacher providing a student friendly definition during a vocabulary routine" at bounding box center [365, 171] width 214 height 8
click at [241, 172] on input "Teacher providing a student friendly definition during a vocabulary routine" at bounding box center [237, 171] width 8 height 8
radio input "true"
click at [364, 260] on button "SUBMIT" at bounding box center [358, 259] width 67 height 16
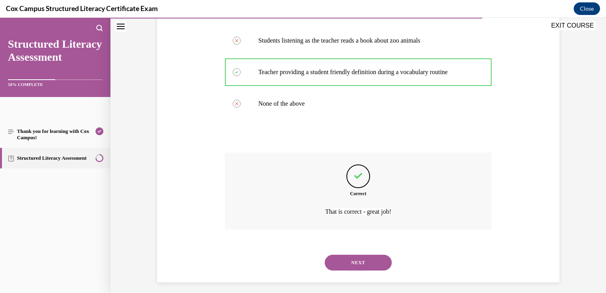
scroll to position [190, 0]
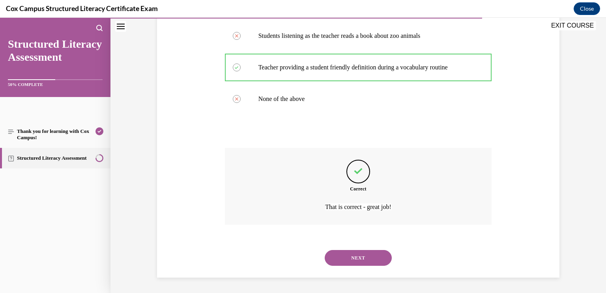
click at [354, 259] on button "NEXT" at bounding box center [358, 258] width 67 height 16
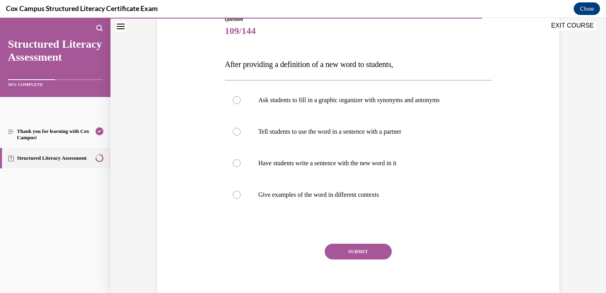
scroll to position [125, 0]
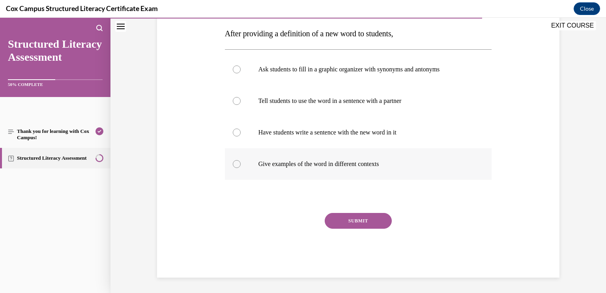
click at [373, 166] on p "Give examples of the word in different contexts" at bounding box center [365, 164] width 214 height 8
click at [241, 166] on input "Give examples of the word in different contexts" at bounding box center [237, 164] width 8 height 8
radio input "true"
click at [358, 218] on button "SUBMIT" at bounding box center [358, 221] width 67 height 16
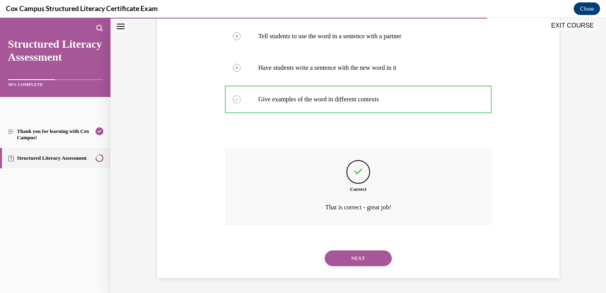
scroll to position [190, 0]
click at [381, 254] on button "NEXT" at bounding box center [358, 258] width 67 height 16
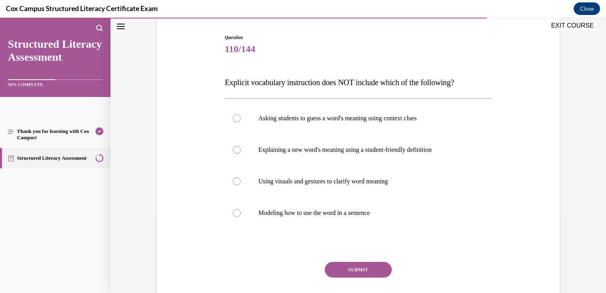
scroll to position [77, 0]
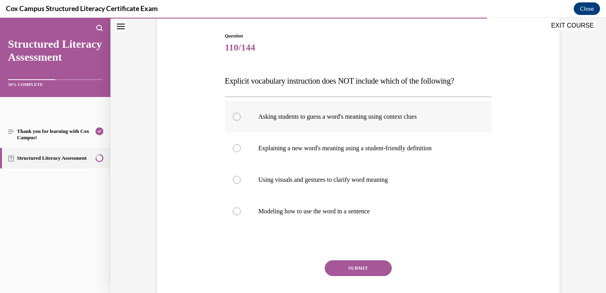
click at [401, 125] on label "Asking students to guess a word's meaning using context clues" at bounding box center [358, 117] width 267 height 32
click at [241, 121] on input "Asking students to guess a word's meaning using context clues" at bounding box center [237, 117] width 8 height 8
radio input "true"
click at [366, 265] on button "SUBMIT" at bounding box center [358, 268] width 67 height 16
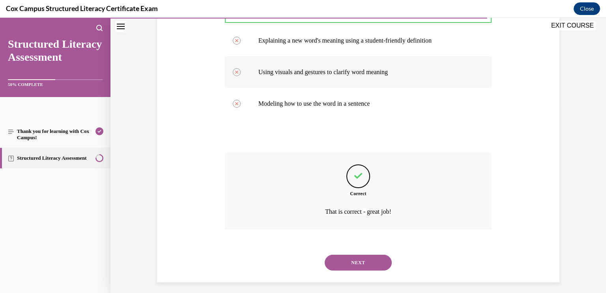
scroll to position [190, 0]
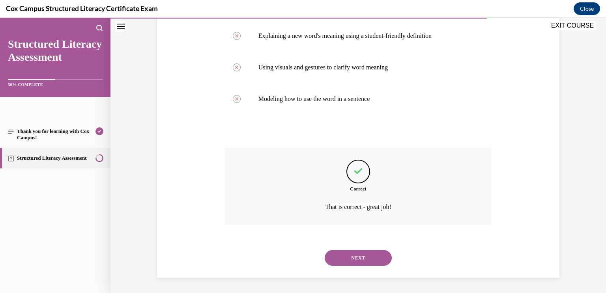
click at [370, 253] on button "NEXT" at bounding box center [358, 258] width 67 height 16
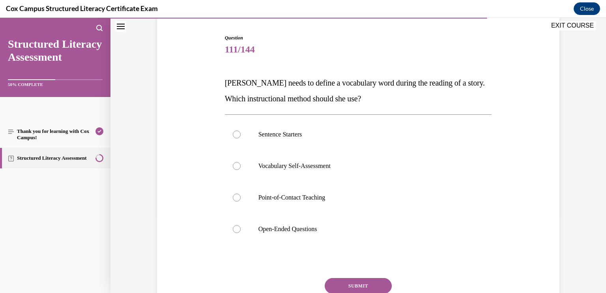
scroll to position [79, 0]
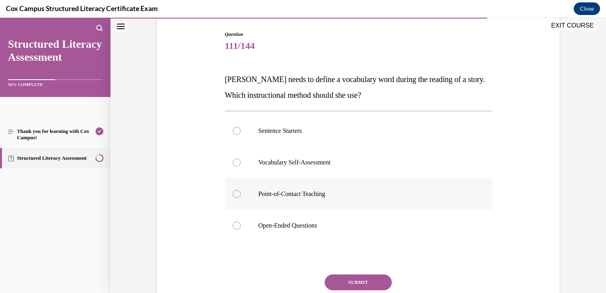
click at [370, 190] on p "Point-of-Contact Teaching" at bounding box center [365, 194] width 214 height 8
click at [241, 190] on input "Point-of-Contact Teaching" at bounding box center [237, 194] width 8 height 8
radio input "true"
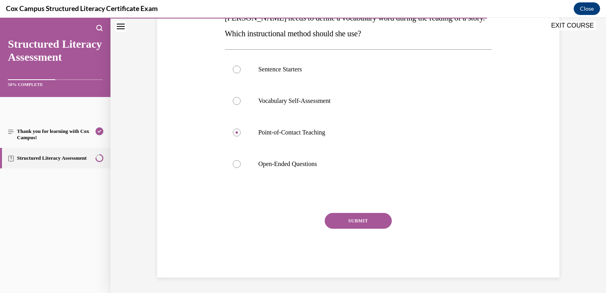
click at [381, 215] on button "SUBMIT" at bounding box center [358, 221] width 67 height 16
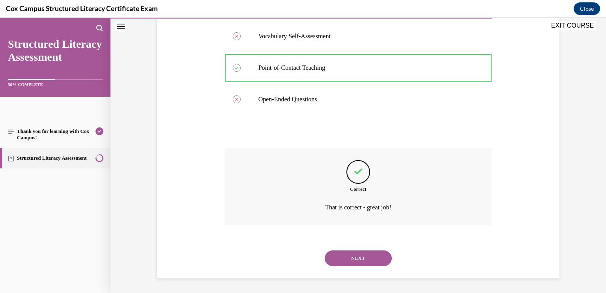
scroll to position [205, 0]
click at [381, 257] on button "NEXT" at bounding box center [358, 258] width 67 height 16
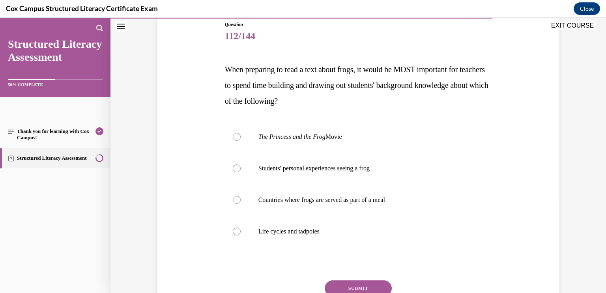
scroll to position [89, 0]
click at [311, 234] on p "Life cycles and tadpoles" at bounding box center [365, 231] width 214 height 8
click at [241, 234] on input "Life cycles and tadpoles" at bounding box center [237, 231] width 8 height 8
radio input "true"
click at [358, 286] on button "SUBMIT" at bounding box center [358, 288] width 67 height 16
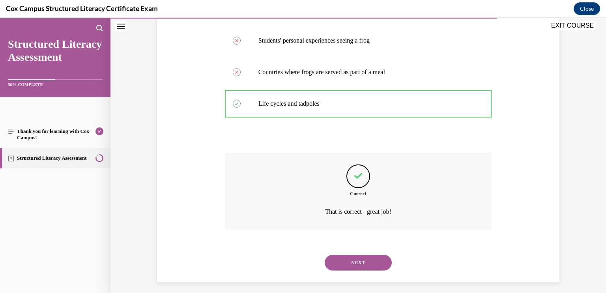
scroll to position [221, 0]
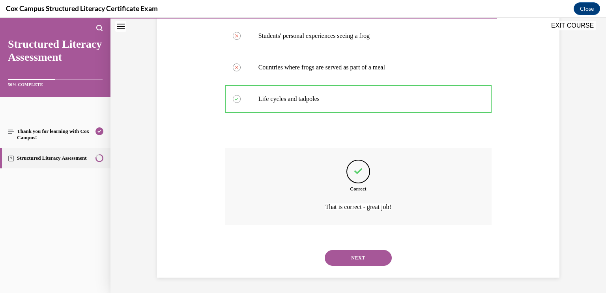
click at [343, 261] on button "NEXT" at bounding box center [358, 258] width 67 height 16
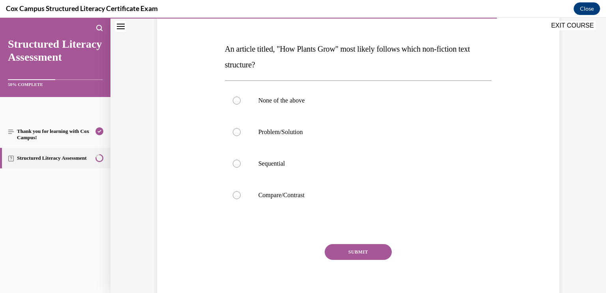
scroll to position [110, 0]
click at [331, 162] on p "Sequential" at bounding box center [365, 163] width 214 height 8
click at [241, 162] on input "Sequential" at bounding box center [237, 163] width 8 height 8
radio input "true"
click at [373, 251] on button "SUBMIT" at bounding box center [358, 252] width 67 height 16
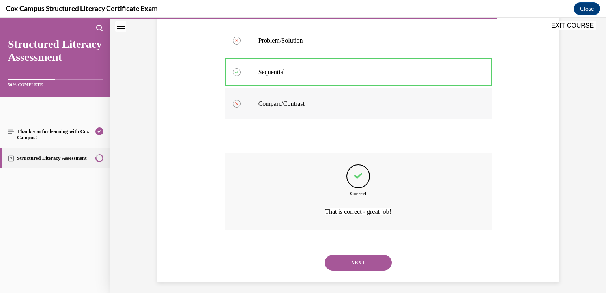
scroll to position [205, 0]
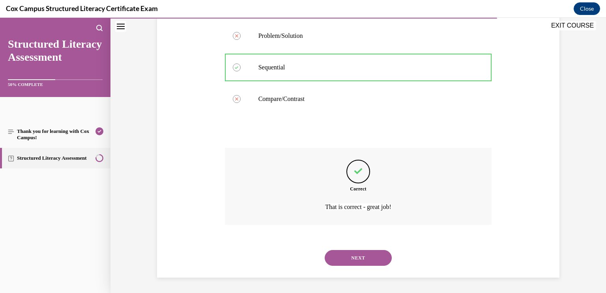
click at [372, 253] on button "NEXT" at bounding box center [358, 258] width 67 height 16
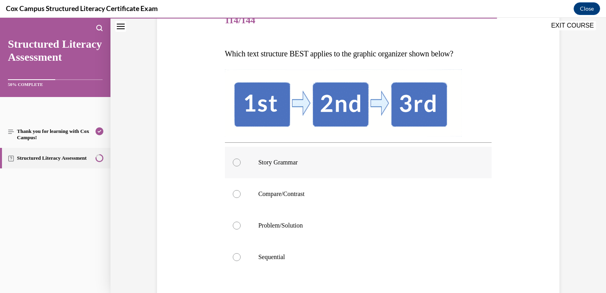
scroll to position [106, 0]
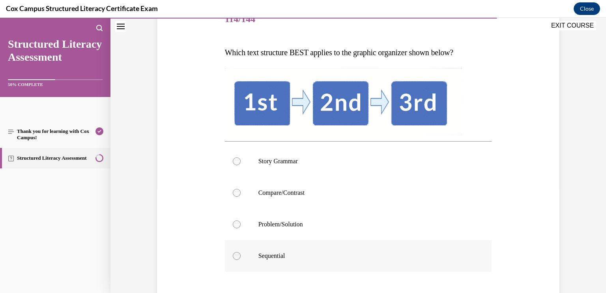
click at [360, 249] on label "Sequential" at bounding box center [358, 256] width 267 height 32
click at [241, 252] on input "Sequential" at bounding box center [237, 256] width 8 height 8
radio input "true"
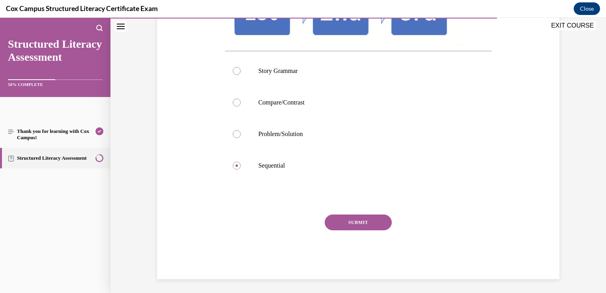
scroll to position [198, 0]
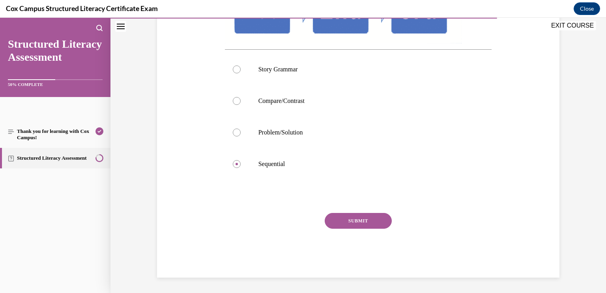
click at [380, 221] on button "SUBMIT" at bounding box center [358, 221] width 67 height 16
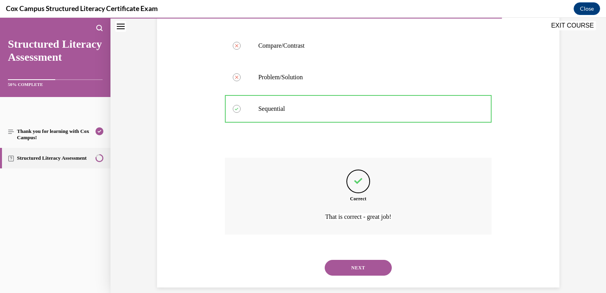
scroll to position [263, 0]
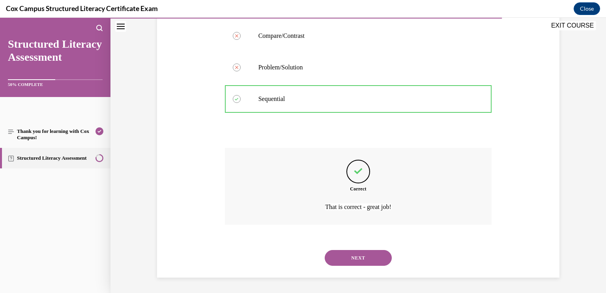
click at [372, 251] on button "NEXT" at bounding box center [358, 258] width 67 height 16
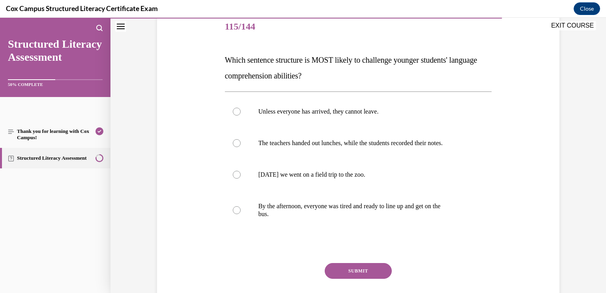
scroll to position [100, 0]
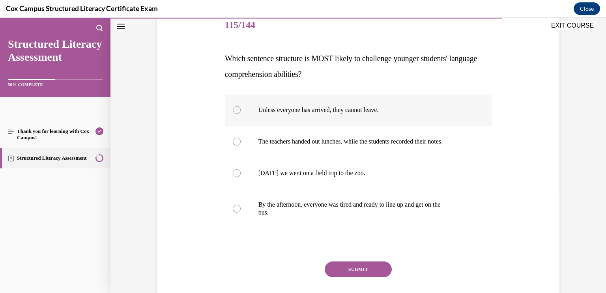
click at [434, 119] on label "Unless everyone has arrived, they cannot leave." at bounding box center [358, 110] width 267 height 32
click at [241, 114] on input "Unless everyone has arrived, they cannot leave." at bounding box center [237, 110] width 8 height 8
radio input "true"
click at [358, 268] on button "SUBMIT" at bounding box center [358, 269] width 67 height 16
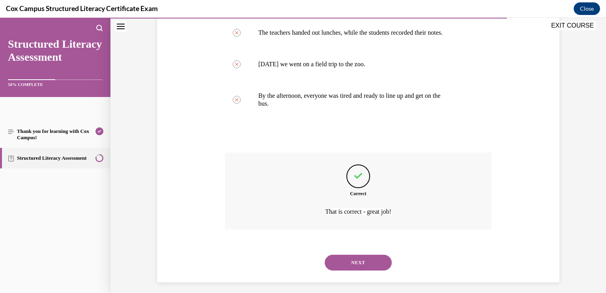
scroll to position [213, 0]
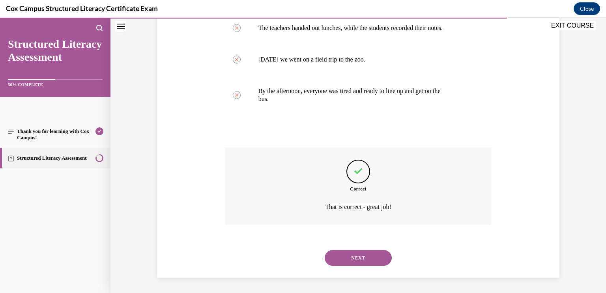
click at [383, 262] on button "NEXT" at bounding box center [358, 258] width 67 height 16
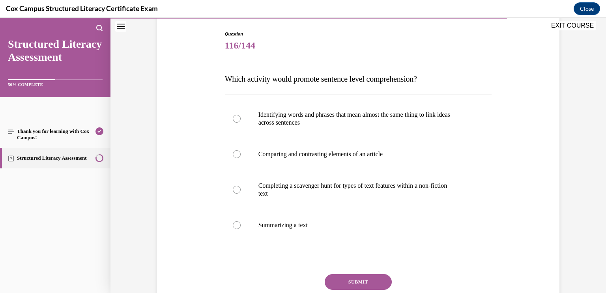
scroll to position [82, 0]
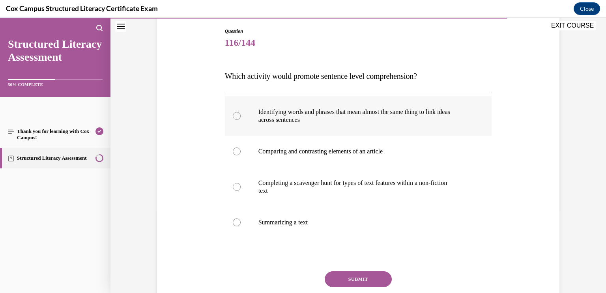
click at [448, 127] on label "Identifying words and phrases that mean almost the same thing to link ideas acr…" at bounding box center [358, 115] width 267 height 39
click at [241, 120] on input "Identifying words and phrases that mean almost the same thing to link ideas acr…" at bounding box center [237, 116] width 8 height 8
radio input "true"
click at [357, 278] on button "SUBMIT" at bounding box center [358, 279] width 67 height 16
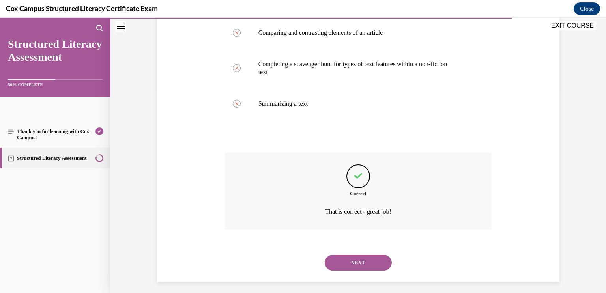
scroll to position [205, 0]
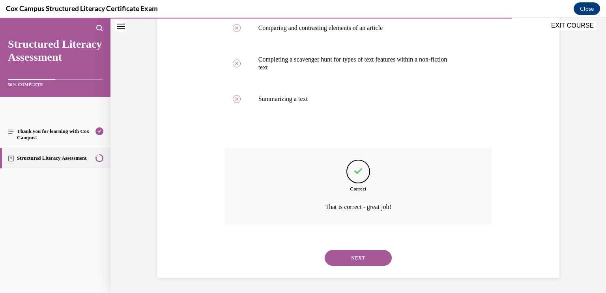
click at [382, 259] on button "NEXT" at bounding box center [358, 258] width 67 height 16
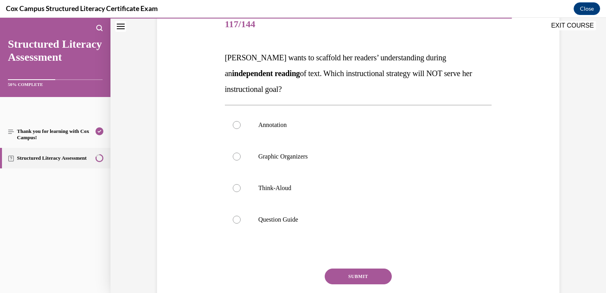
scroll to position [103, 0]
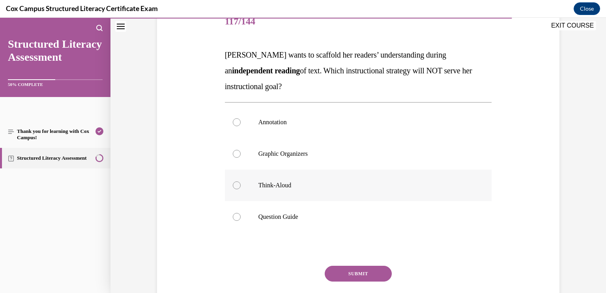
click at [367, 186] on p "Think-Aloud" at bounding box center [365, 185] width 214 height 8
click at [241, 186] on input "Think-Aloud" at bounding box center [237, 185] width 8 height 8
radio input "true"
click at [379, 273] on button "SUBMIT" at bounding box center [358, 274] width 67 height 16
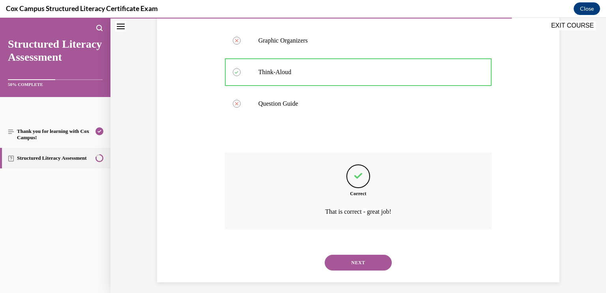
scroll to position [221, 0]
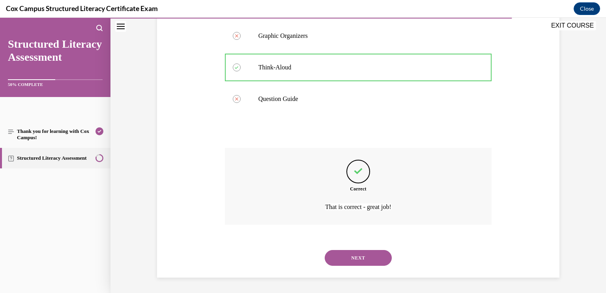
click at [371, 259] on button "NEXT" at bounding box center [358, 258] width 67 height 16
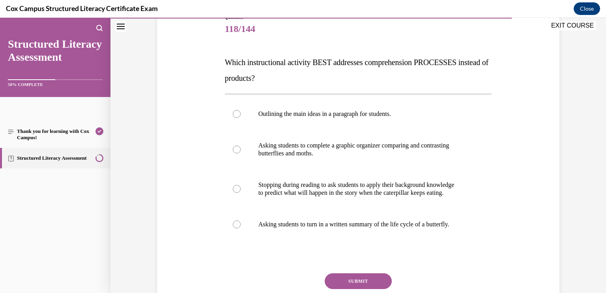
scroll to position [99, 0]
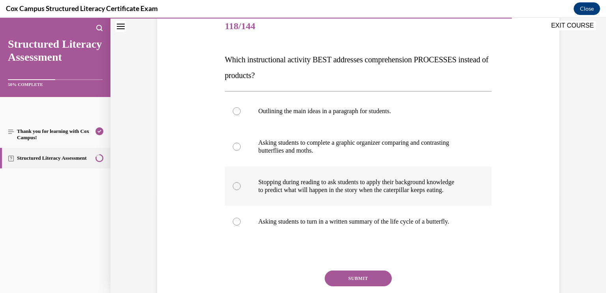
click at [331, 181] on p "Stopping during reading to ask students to apply their background knowledge" at bounding box center [365, 182] width 214 height 8
click at [241, 182] on input "Stopping during reading to ask students to apply their background knowledge to …" at bounding box center [237, 186] width 8 height 8
radio input "true"
click at [341, 280] on button "SUBMIT" at bounding box center [358, 279] width 67 height 16
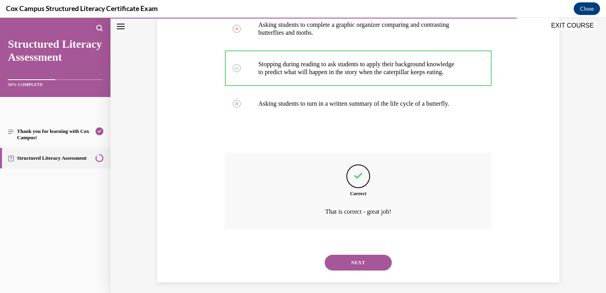
scroll to position [221, 0]
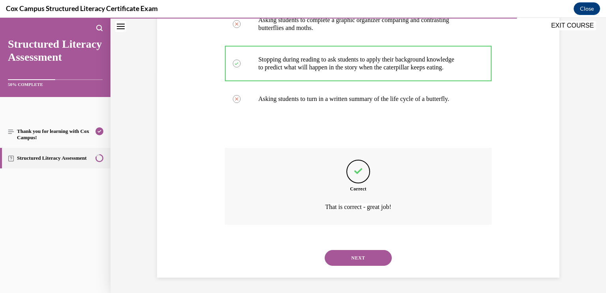
click at [345, 259] on button "NEXT" at bounding box center [358, 258] width 67 height 16
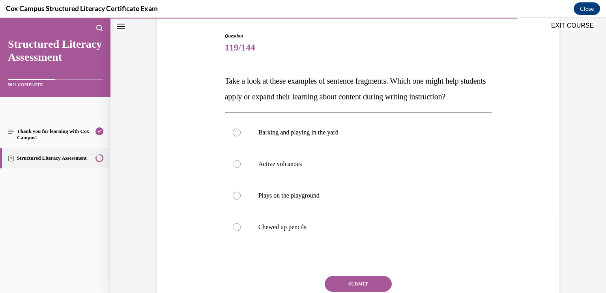
scroll to position [77, 0]
click at [380, 180] on label "Active volcanoes" at bounding box center [358, 164] width 267 height 32
click at [241, 168] on input "Active volcanoes" at bounding box center [237, 164] width 8 height 8
radio input "true"
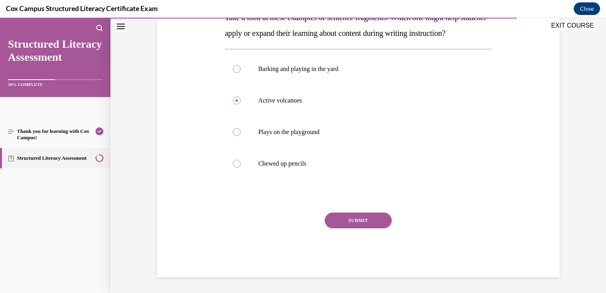
click at [377, 217] on button "SUBMIT" at bounding box center [358, 221] width 67 height 16
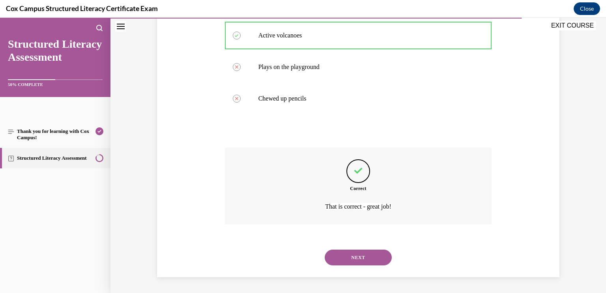
scroll to position [221, 0]
click at [370, 257] on button "NEXT" at bounding box center [358, 258] width 67 height 16
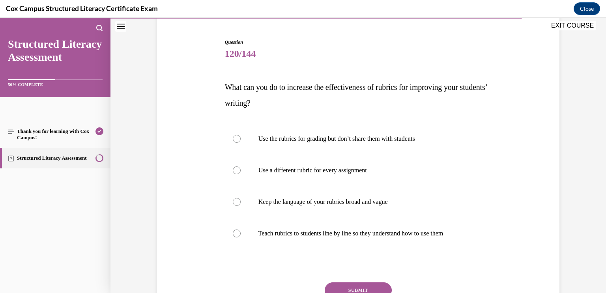
scroll to position [78, 0]
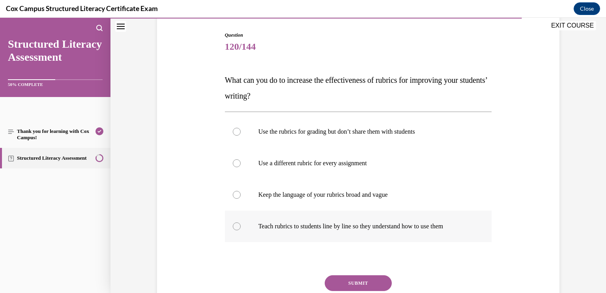
click at [254, 225] on label "Teach rubrics to students line by line so they understand how to use them" at bounding box center [358, 227] width 267 height 32
click at [241, 225] on input "Teach rubrics to students line by line so they understand how to use them" at bounding box center [237, 226] width 8 height 8
radio input "true"
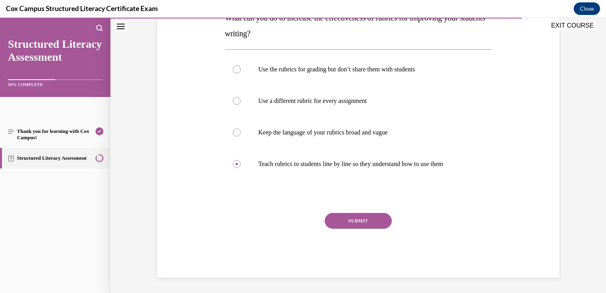
click at [375, 218] on button "SUBMIT" at bounding box center [358, 221] width 67 height 16
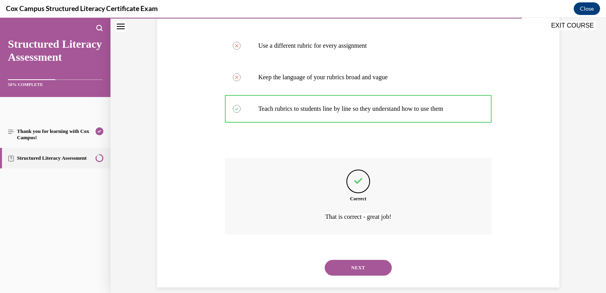
scroll to position [205, 0]
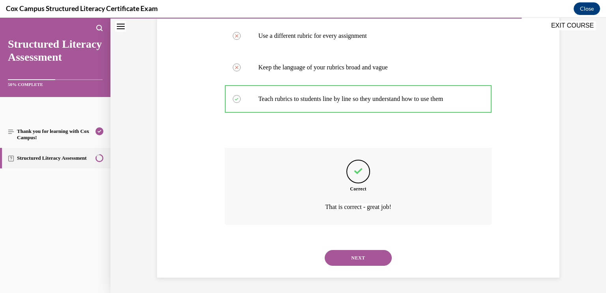
click at [364, 252] on button "NEXT" at bounding box center [358, 258] width 67 height 16
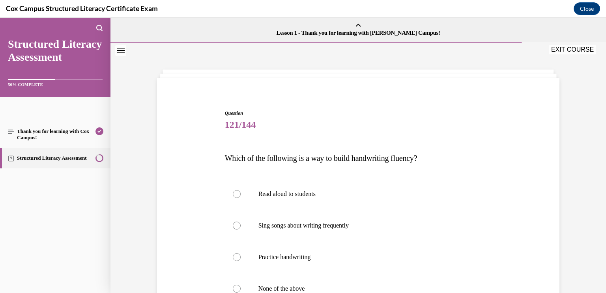
scroll to position [125, 0]
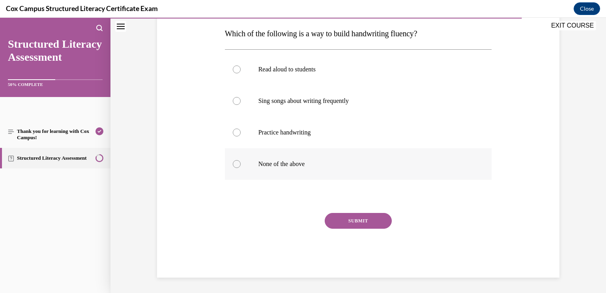
click at [393, 159] on label "None of the above" at bounding box center [358, 164] width 267 height 32
click at [241, 160] on input "None of the above" at bounding box center [237, 164] width 8 height 8
radio input "true"
click at [374, 214] on button "SUBMIT" at bounding box center [358, 221] width 67 height 16
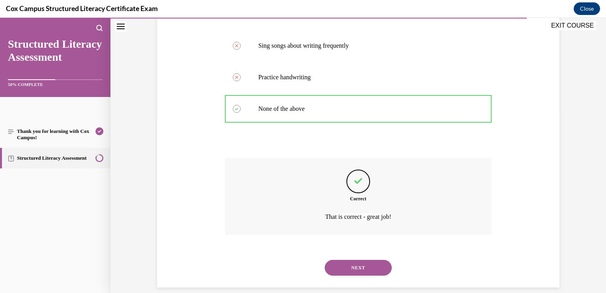
scroll to position [190, 0]
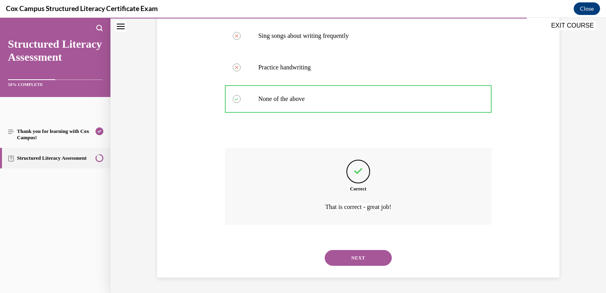
click at [369, 255] on button "NEXT" at bounding box center [358, 258] width 67 height 16
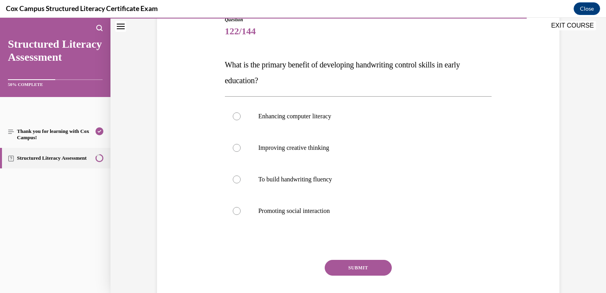
scroll to position [95, 0]
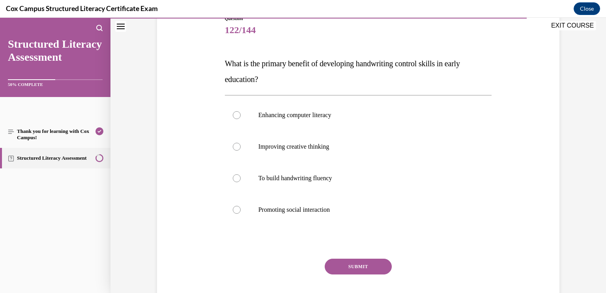
click at [390, 177] on p "To build handwriting fluency" at bounding box center [365, 178] width 214 height 8
click at [241, 177] on input "To build handwriting fluency" at bounding box center [237, 178] width 8 height 8
radio input "true"
click at [371, 263] on button "SUBMIT" at bounding box center [358, 267] width 67 height 16
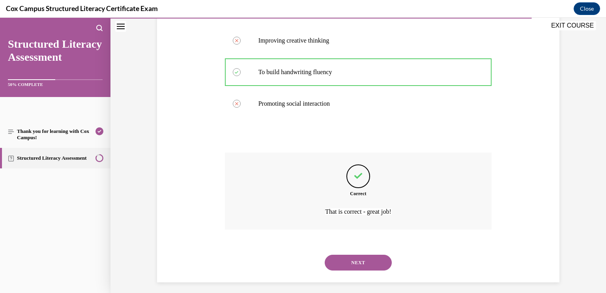
scroll to position [205, 0]
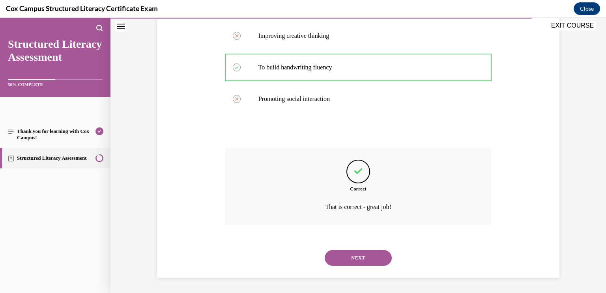
click at [349, 258] on button "NEXT" at bounding box center [358, 258] width 67 height 16
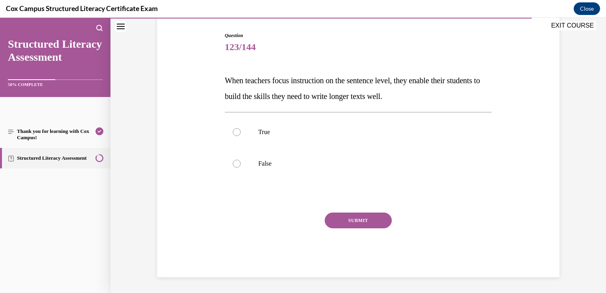
scroll to position [77, 0]
click at [253, 130] on label "True" at bounding box center [358, 133] width 267 height 32
click at [241, 130] on input "True" at bounding box center [237, 133] width 8 height 8
radio input "true"
click at [334, 219] on button "SUBMIT" at bounding box center [358, 221] width 67 height 16
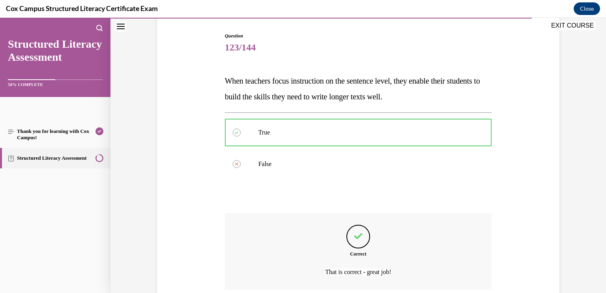
scroll to position [142, 0]
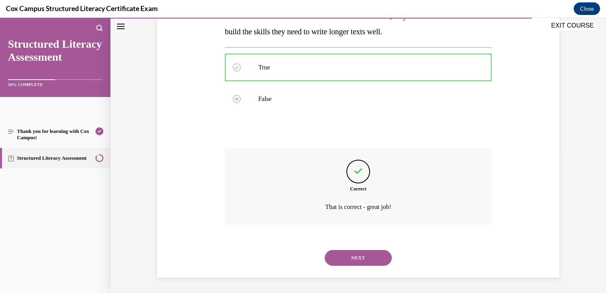
click at [353, 260] on button "NEXT" at bounding box center [358, 258] width 67 height 16
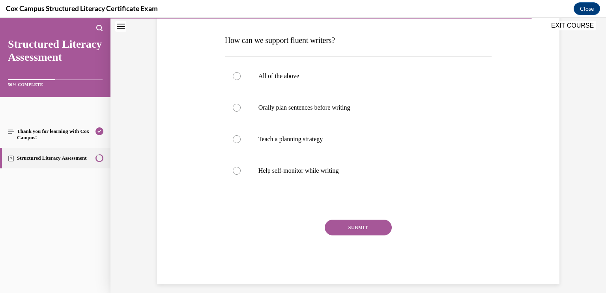
scroll to position [125, 0]
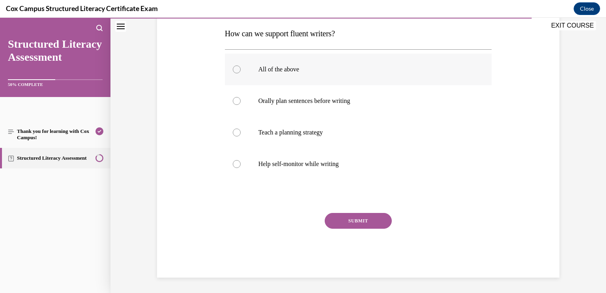
click at [310, 66] on p "All of the above" at bounding box center [365, 69] width 214 height 8
click at [241, 66] on input "All of the above" at bounding box center [237, 69] width 8 height 8
radio input "true"
click at [347, 220] on button "SUBMIT" at bounding box center [358, 221] width 67 height 16
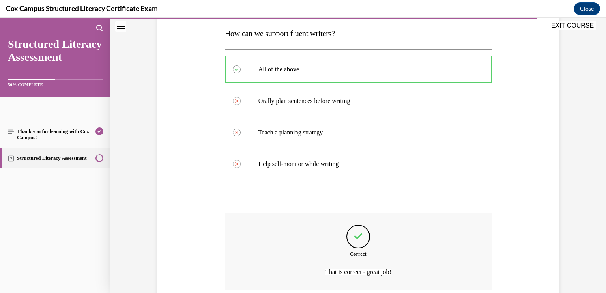
scroll to position [190, 0]
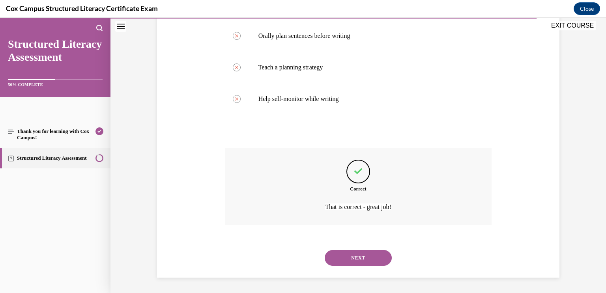
click at [350, 257] on button "NEXT" at bounding box center [358, 258] width 67 height 16
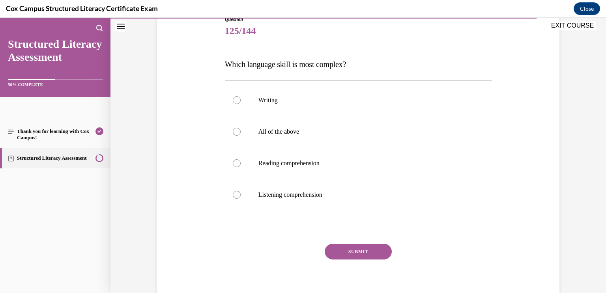
scroll to position [125, 0]
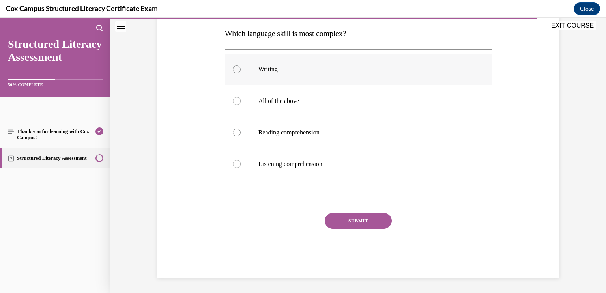
click at [401, 75] on label "Writing" at bounding box center [358, 70] width 267 height 32
click at [241, 73] on input "Writing" at bounding box center [237, 69] width 8 height 8
radio input "true"
click at [361, 215] on button "SUBMIT" at bounding box center [358, 221] width 67 height 16
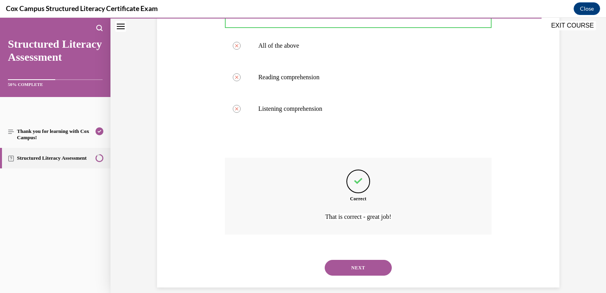
scroll to position [190, 0]
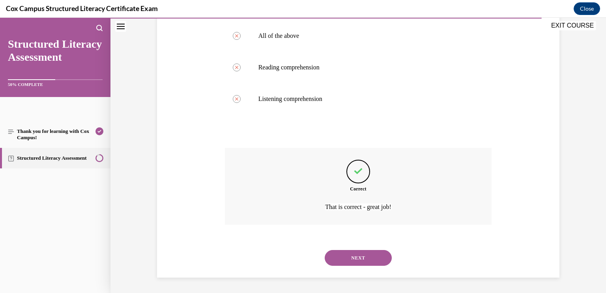
click at [374, 254] on button "NEXT" at bounding box center [358, 258] width 67 height 16
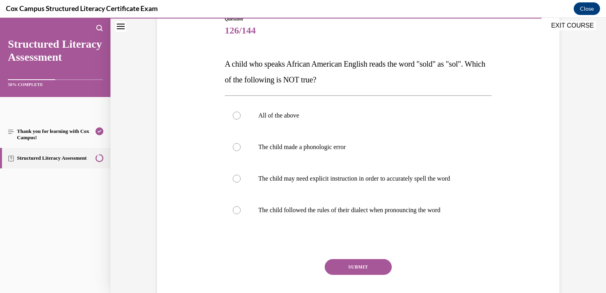
scroll to position [95, 0]
click at [381, 151] on label "The child made a phonologic error" at bounding box center [358, 147] width 267 height 32
click at [241, 151] on input "The child made a phonologic error" at bounding box center [237, 147] width 8 height 8
radio input "true"
click at [364, 265] on button "SUBMIT" at bounding box center [358, 267] width 67 height 16
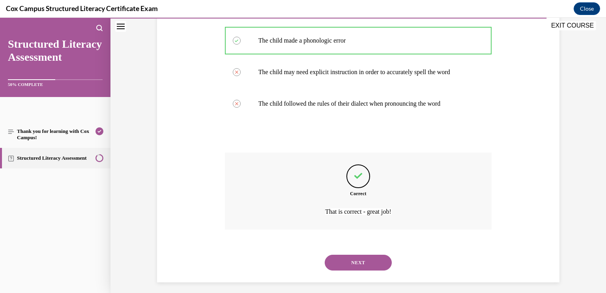
scroll to position [205, 0]
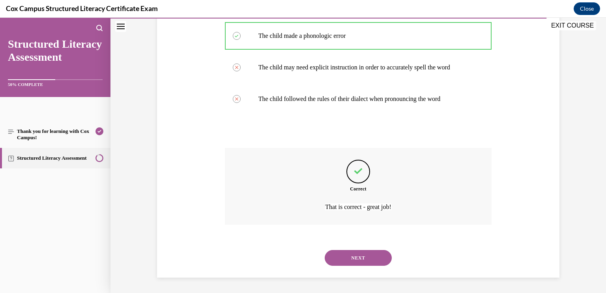
click at [374, 263] on button "NEXT" at bounding box center [358, 258] width 67 height 16
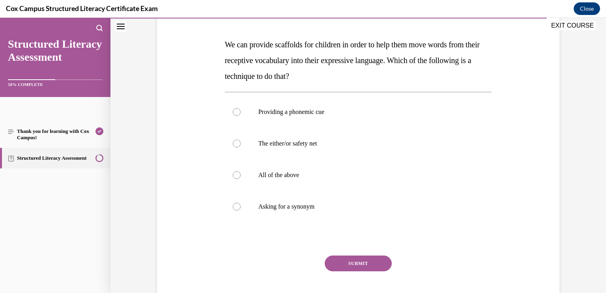
scroll to position [117, 0]
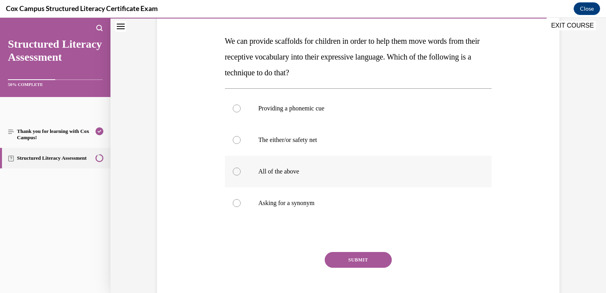
click at [382, 169] on p "All of the above" at bounding box center [365, 172] width 214 height 8
click at [241, 169] on input "All of the above" at bounding box center [237, 172] width 8 height 8
radio input "true"
click at [366, 264] on button "SUBMIT" at bounding box center [358, 260] width 67 height 16
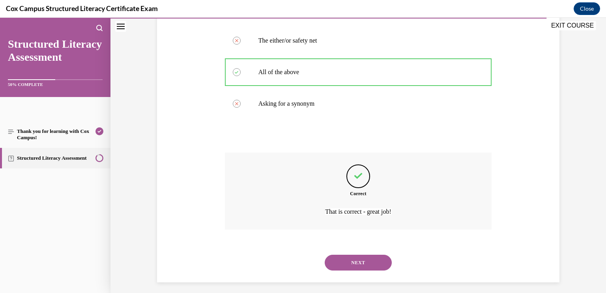
scroll to position [221, 0]
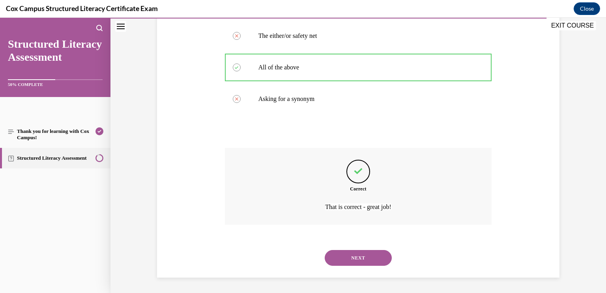
click at [385, 252] on button "NEXT" at bounding box center [358, 258] width 67 height 16
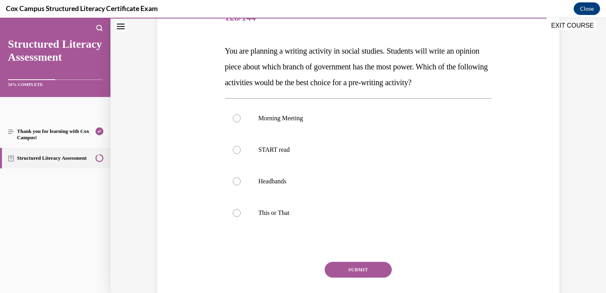
scroll to position [109, 0]
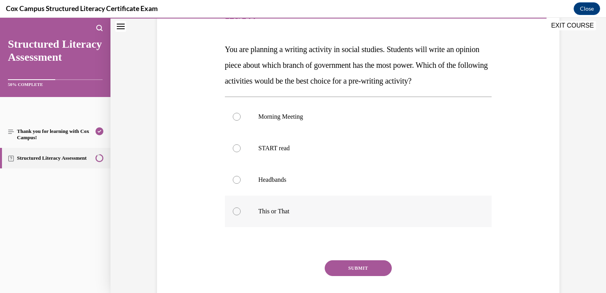
click at [383, 219] on label "This or That" at bounding box center [358, 212] width 267 height 32
click at [241, 215] on input "This or That" at bounding box center [237, 211] width 8 height 8
radio input "true"
click at [371, 262] on button "SUBMIT" at bounding box center [358, 268] width 67 height 16
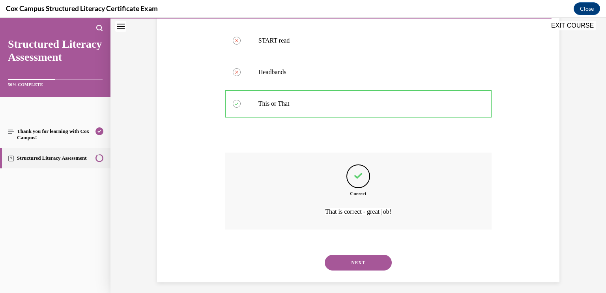
scroll to position [221, 0]
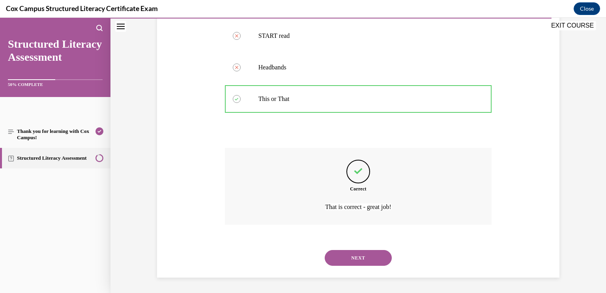
click at [383, 260] on button "NEXT" at bounding box center [358, 258] width 67 height 16
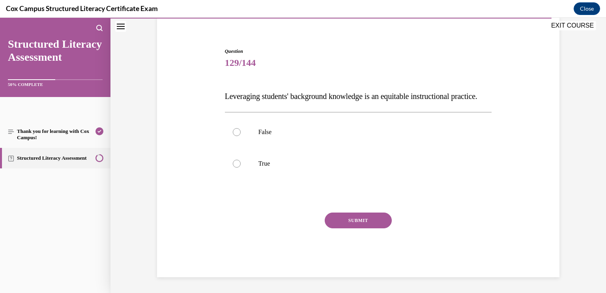
scroll to position [77, 0]
click at [449, 140] on label "False" at bounding box center [358, 132] width 267 height 32
click at [241, 136] on input "False" at bounding box center [237, 132] width 8 height 8
radio input "true"
click at [438, 158] on label "True" at bounding box center [358, 164] width 267 height 32
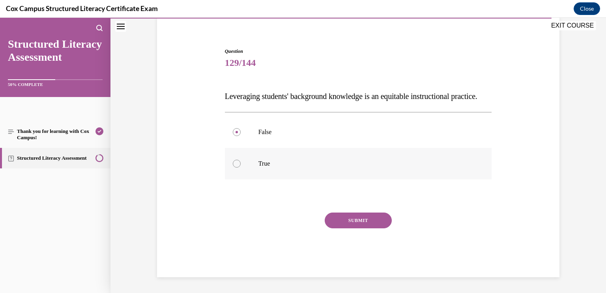
click at [241, 160] on input "True" at bounding box center [237, 164] width 8 height 8
radio input "true"
click at [377, 217] on button "SUBMIT" at bounding box center [358, 221] width 67 height 16
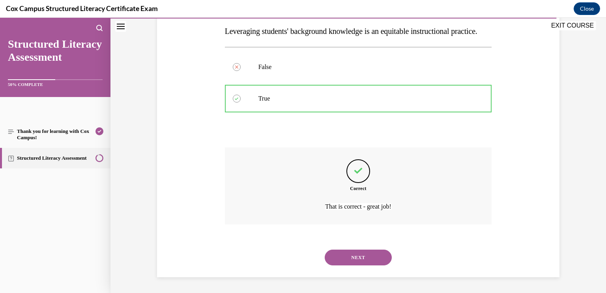
scroll to position [142, 0]
click at [373, 254] on button "NEXT" at bounding box center [358, 258] width 67 height 16
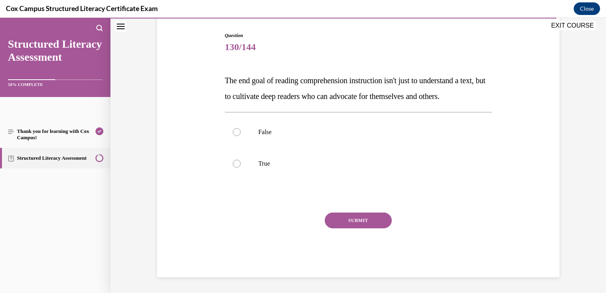
scroll to position [88, 0]
click at [421, 162] on label "True" at bounding box center [358, 164] width 267 height 32
click at [241, 162] on input "True" at bounding box center [237, 164] width 8 height 8
radio input "true"
click at [374, 225] on button "SUBMIT" at bounding box center [358, 221] width 67 height 16
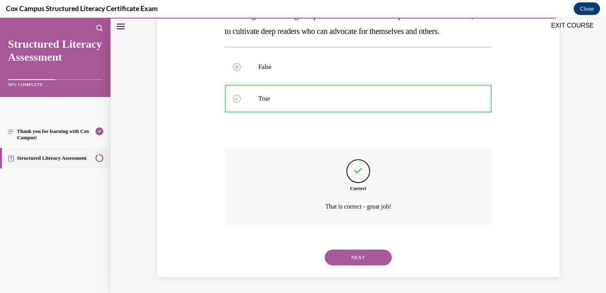
scroll to position [158, 0]
click at [354, 254] on button "NEXT" at bounding box center [358, 258] width 67 height 16
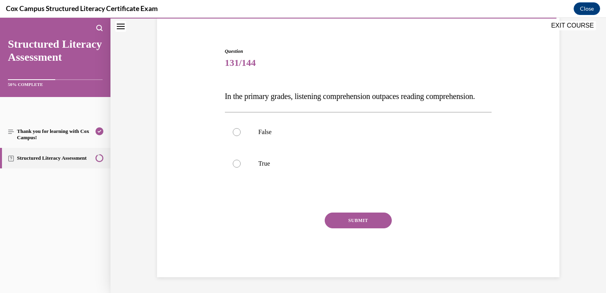
scroll to position [77, 0]
click at [321, 160] on p "True" at bounding box center [365, 164] width 214 height 8
click at [241, 160] on input "True" at bounding box center [237, 164] width 8 height 8
radio input "true"
click at [350, 217] on button "SUBMIT" at bounding box center [358, 221] width 67 height 16
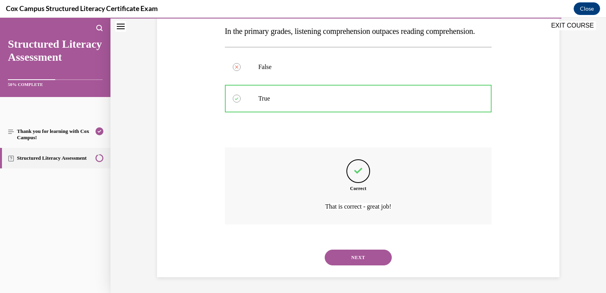
scroll to position [142, 0]
click at [354, 255] on button "NEXT" at bounding box center [358, 258] width 67 height 16
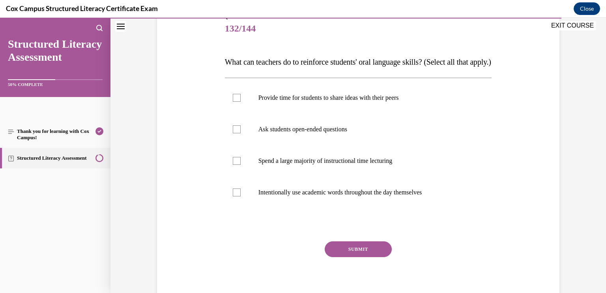
scroll to position [113, 0]
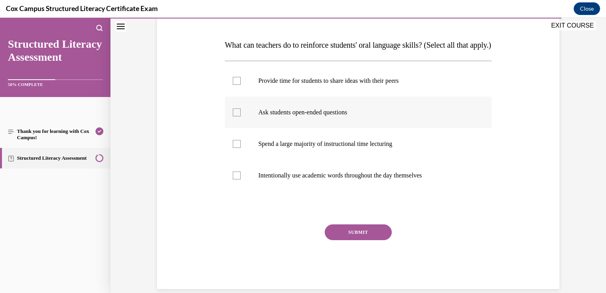
click at [375, 116] on p "Ask students open-ended questions" at bounding box center [365, 112] width 214 height 8
click at [241, 116] on input "Ask students open-ended questions" at bounding box center [237, 112] width 8 height 8
checkbox input "true"
click at [367, 97] on label "Provide time for students to share ideas with their peers" at bounding box center [358, 81] width 267 height 32
click at [241, 85] on input "Provide time for students to share ideas with their peers" at bounding box center [237, 81] width 8 height 8
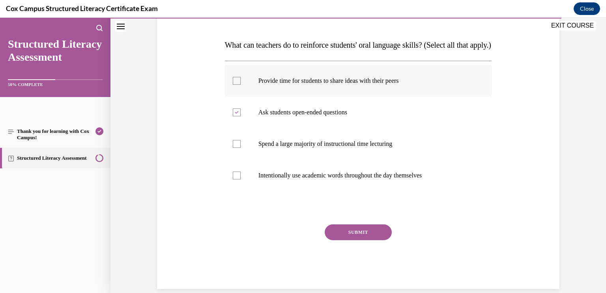
checkbox input "true"
click at [325, 191] on label "Intentionally use academic words throughout the day themselves" at bounding box center [358, 176] width 267 height 32
click at [241, 179] on input "Intentionally use academic words throughout the day themselves" at bounding box center [237, 176] width 8 height 8
checkbox input "true"
click at [348, 240] on button "SUBMIT" at bounding box center [358, 232] width 67 height 16
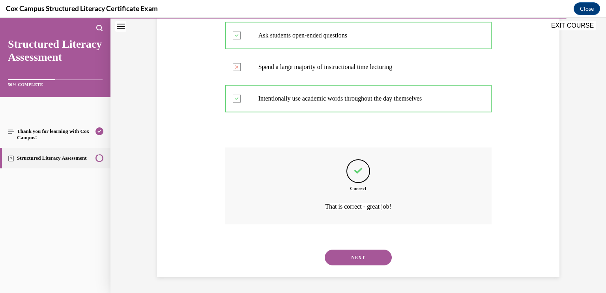
scroll to position [205, 0]
click at [356, 257] on button "NEXT" at bounding box center [358, 258] width 67 height 16
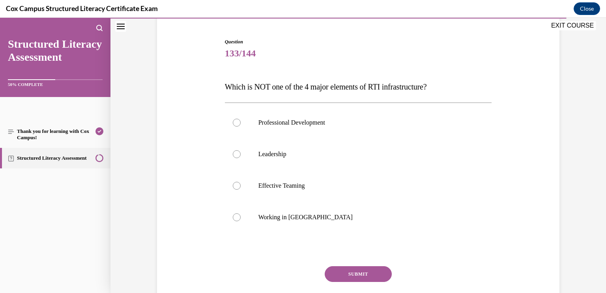
scroll to position [79, 0]
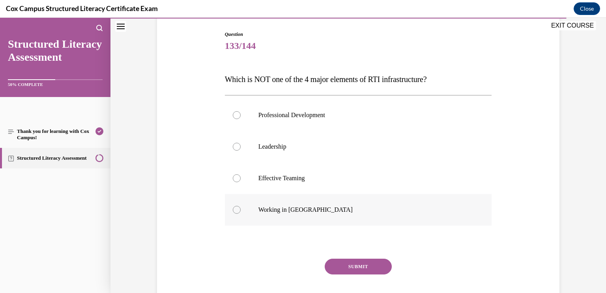
click at [375, 206] on p "Working in Silos" at bounding box center [365, 210] width 214 height 8
click at [241, 206] on input "Working in Silos" at bounding box center [237, 210] width 8 height 8
radio input "true"
click at [366, 265] on button "SUBMIT" at bounding box center [358, 267] width 67 height 16
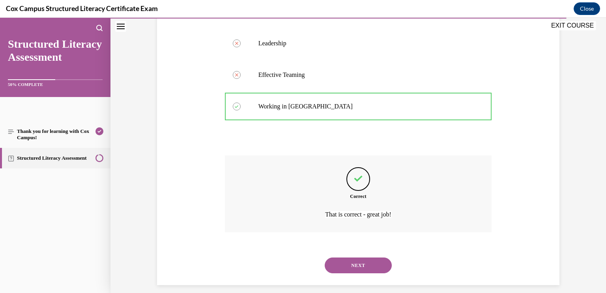
scroll to position [190, 0]
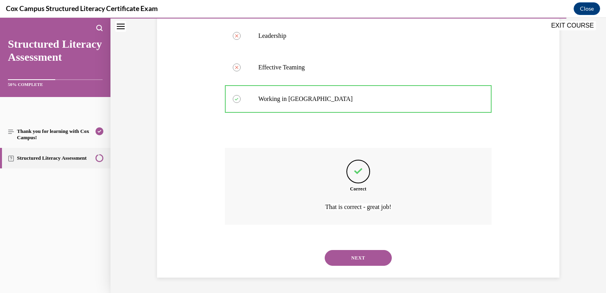
click at [371, 258] on button "NEXT" at bounding box center [358, 258] width 67 height 16
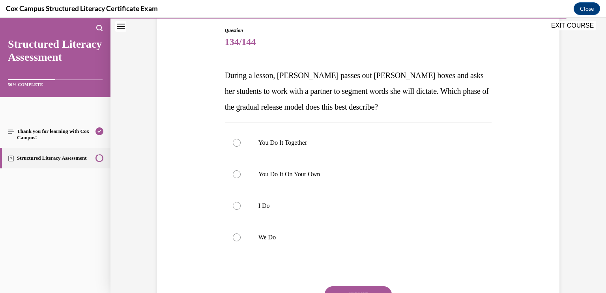
scroll to position [94, 0]
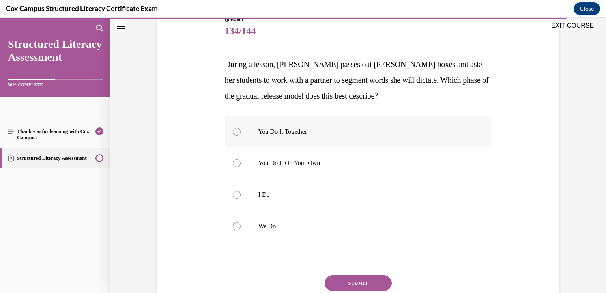
click at [403, 125] on label "You Do It Together" at bounding box center [358, 132] width 267 height 32
click at [241, 128] on input "You Do It Together" at bounding box center [237, 132] width 8 height 8
radio input "true"
click at [379, 279] on button "SUBMIT" at bounding box center [358, 283] width 67 height 16
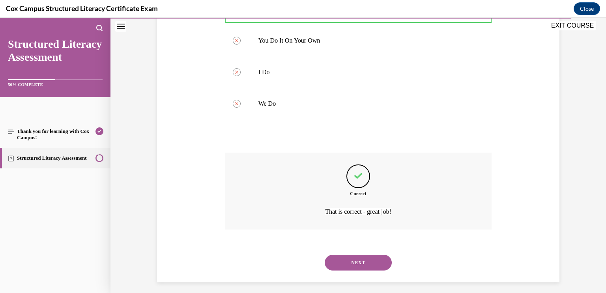
scroll to position [221, 0]
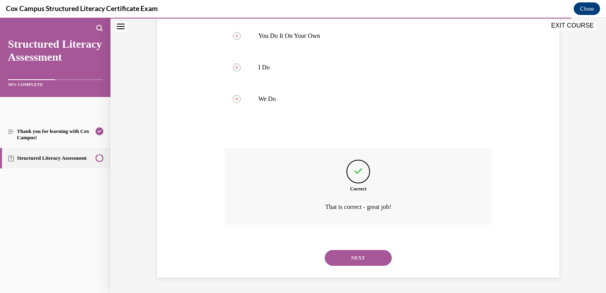
click at [374, 259] on button "NEXT" at bounding box center [358, 258] width 67 height 16
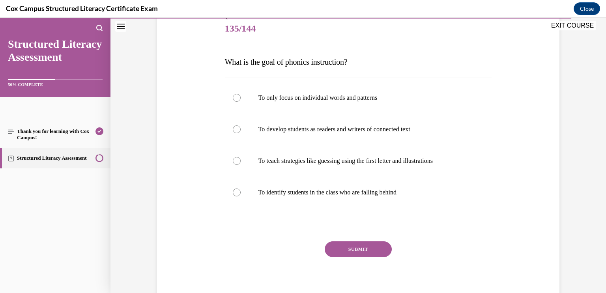
scroll to position [108, 0]
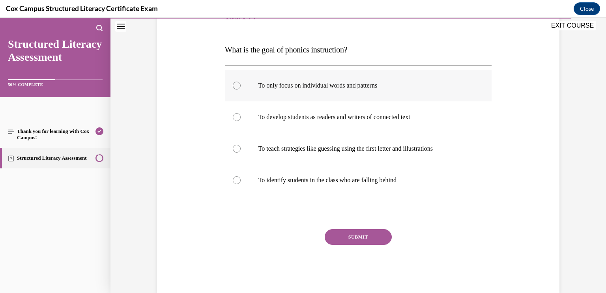
click at [321, 87] on p "To only focus on individual words and patterns" at bounding box center [365, 86] width 214 height 8
click at [241, 87] on input "To only focus on individual words and patterns" at bounding box center [237, 86] width 8 height 8
radio input "true"
click at [321, 87] on p "To only focus on individual words and patterns" at bounding box center [365, 86] width 214 height 8
click at [241, 87] on input "To only focus on individual words and patterns" at bounding box center [237, 86] width 8 height 8
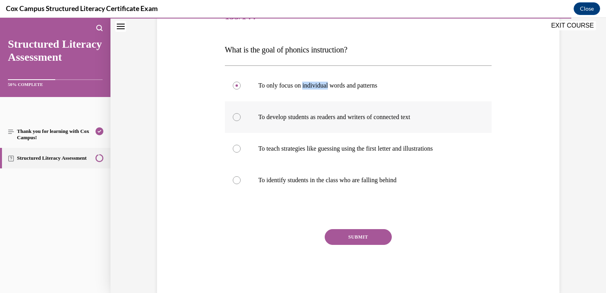
click at [286, 121] on label "To develop students as readers and writers of connected text" at bounding box center [358, 117] width 267 height 32
click at [241, 121] on input "To develop students as readers and writers of connected text" at bounding box center [237, 117] width 8 height 8
radio input "true"
click at [338, 231] on button "SUBMIT" at bounding box center [358, 237] width 67 height 16
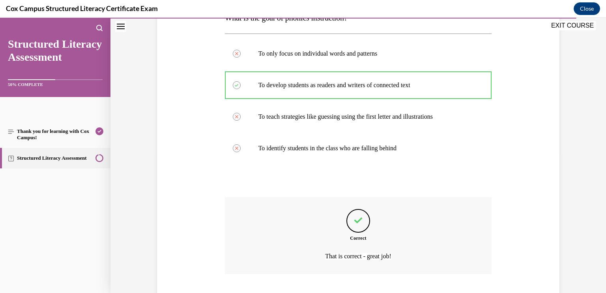
scroll to position [190, 0]
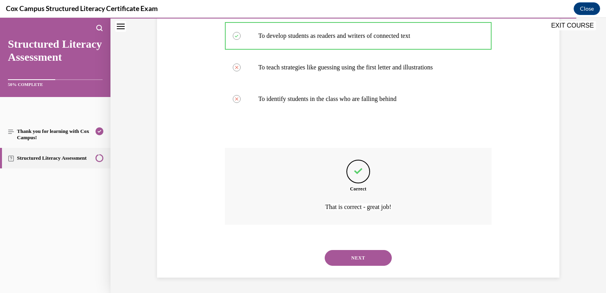
click at [364, 256] on button "NEXT" at bounding box center [358, 258] width 67 height 16
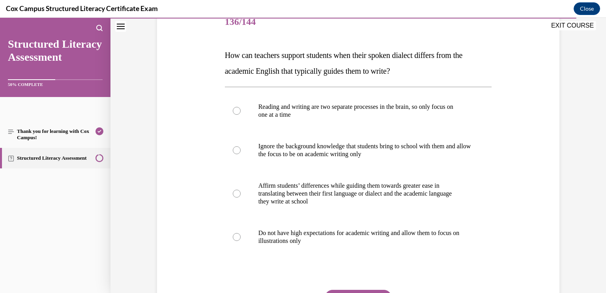
scroll to position [108, 0]
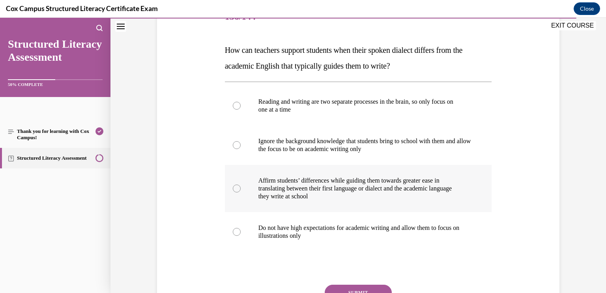
click at [401, 179] on p "Affirm students’ differences while guiding them towards greater ease in" at bounding box center [365, 181] width 214 height 8
click at [241, 185] on input "Affirm students’ differences while guiding them towards greater ease in transla…" at bounding box center [237, 189] width 8 height 8
radio input "true"
click at [359, 285] on button "SUBMIT" at bounding box center [358, 293] width 67 height 16
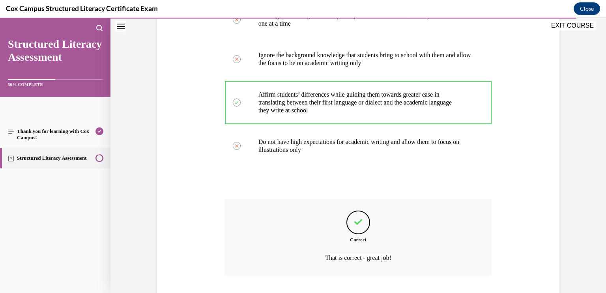
scroll to position [245, 0]
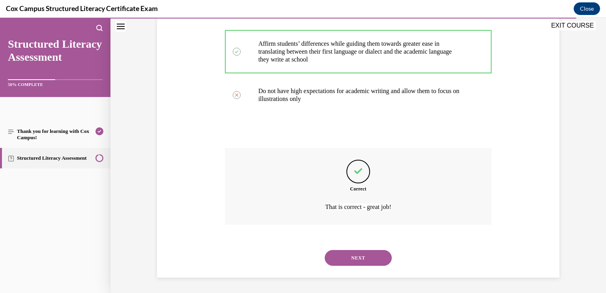
click at [373, 254] on button "NEXT" at bounding box center [358, 258] width 67 height 16
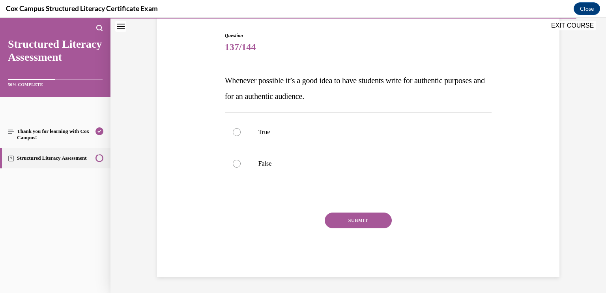
scroll to position [77, 0]
click at [335, 127] on label "True" at bounding box center [358, 133] width 267 height 32
click at [241, 129] on input "True" at bounding box center [237, 133] width 8 height 8
radio input "true"
click at [361, 219] on button "SUBMIT" at bounding box center [358, 221] width 67 height 16
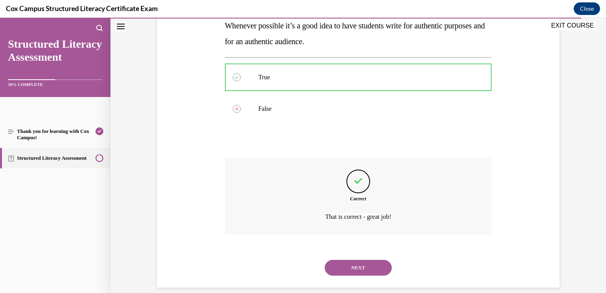
scroll to position [142, 0]
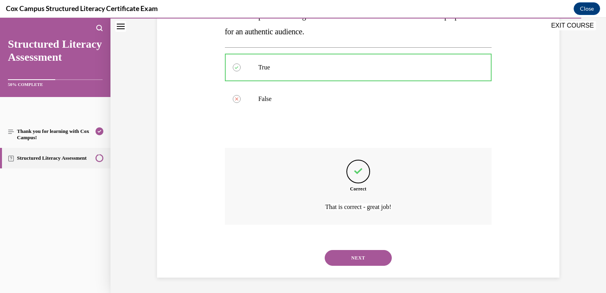
click at [360, 257] on button "NEXT" at bounding box center [358, 258] width 67 height 16
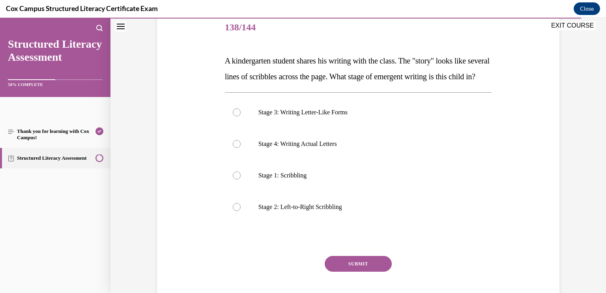
scroll to position [98, 0]
click at [352, 222] on label "Stage 2: Left-to-Right Scribbling" at bounding box center [358, 206] width 267 height 32
click at [241, 210] on input "Stage 2: Left-to-Right Scribbling" at bounding box center [237, 206] width 8 height 8
radio input "true"
click at [360, 271] on button "SUBMIT" at bounding box center [358, 263] width 67 height 16
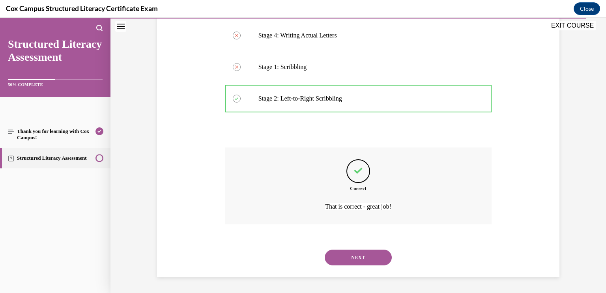
scroll to position [221, 0]
click at [386, 259] on button "NEXT" at bounding box center [358, 258] width 67 height 16
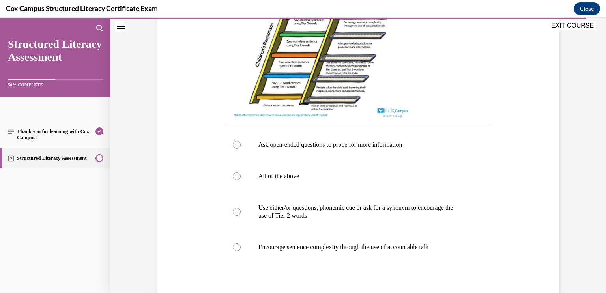
scroll to position [280, 0]
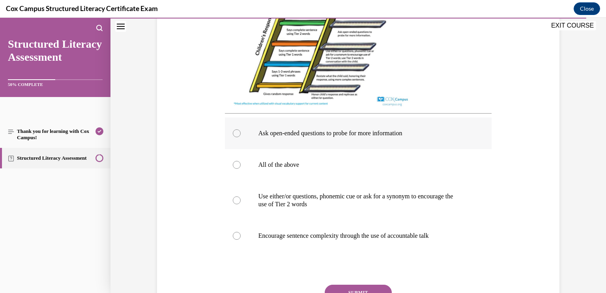
click at [363, 133] on p "Ask open-ended questions to probe for more information" at bounding box center [365, 133] width 214 height 8
click at [241, 133] on input "Ask open-ended questions to probe for more information" at bounding box center [237, 133] width 8 height 8
radio input "true"
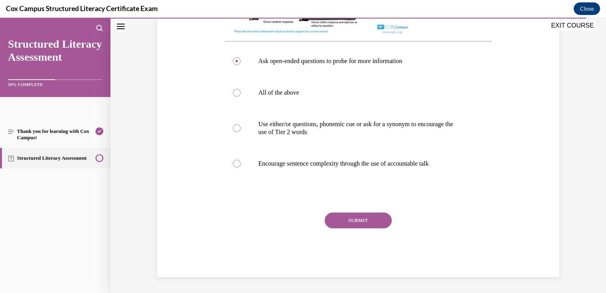
scroll to position [358, 0]
click at [360, 220] on button "SUBMIT" at bounding box center [358, 221] width 67 height 16
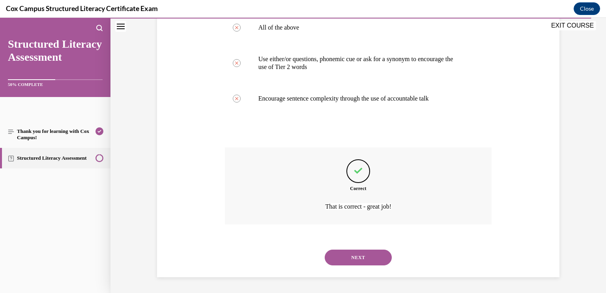
scroll to position [424, 0]
click at [381, 252] on button "NEXT" at bounding box center [358, 258] width 67 height 16
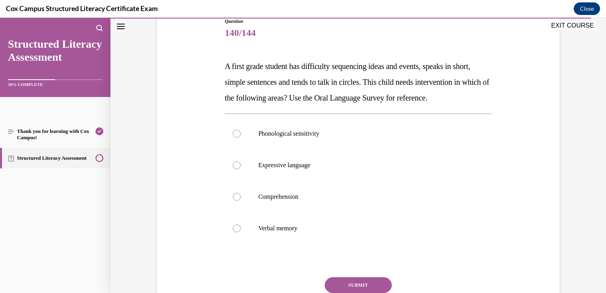
scroll to position [95, 0]
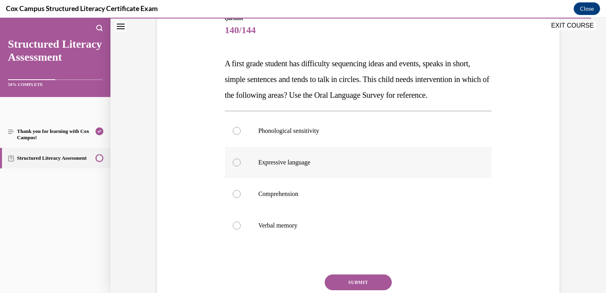
click at [424, 172] on label "Expressive language" at bounding box center [358, 163] width 267 height 32
click at [241, 166] on input "Expressive language" at bounding box center [237, 163] width 8 height 8
radio input "true"
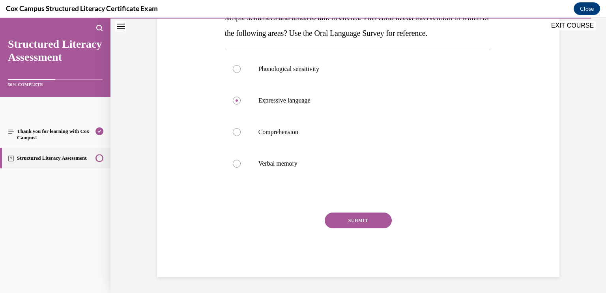
click at [377, 217] on button "SUBMIT" at bounding box center [358, 221] width 67 height 16
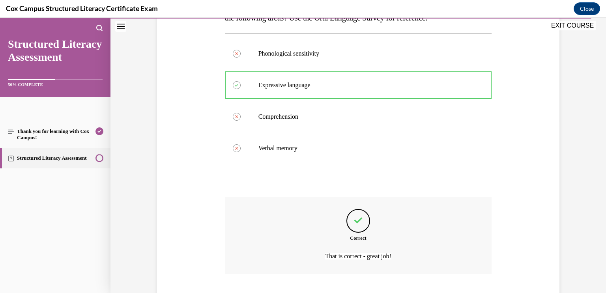
scroll to position [237, 0]
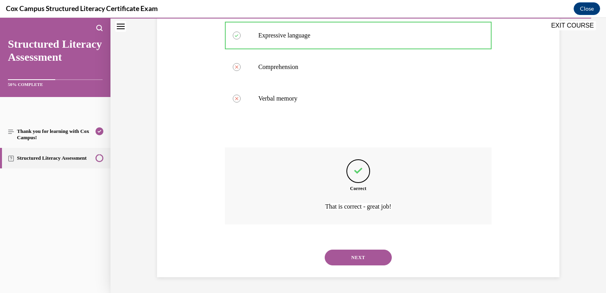
click at [368, 254] on button "NEXT" at bounding box center [358, 258] width 67 height 16
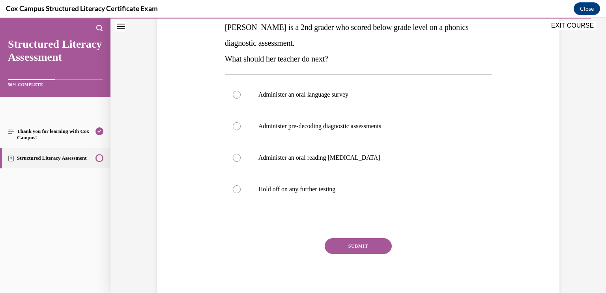
scroll to position [132, 0]
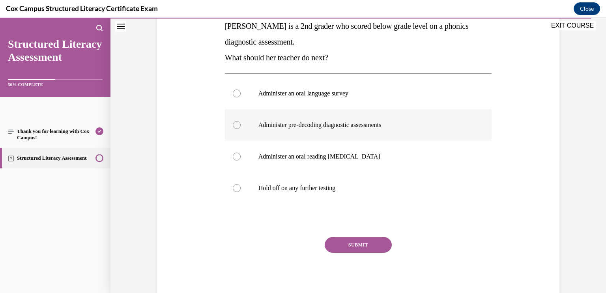
click at [412, 131] on label "Administer pre-decoding diagnostic assessments" at bounding box center [358, 125] width 267 height 32
click at [241, 129] on input "Administer pre-decoding diagnostic assessments" at bounding box center [237, 125] width 8 height 8
radio input "true"
click at [370, 241] on button "SUBMIT" at bounding box center [358, 245] width 67 height 16
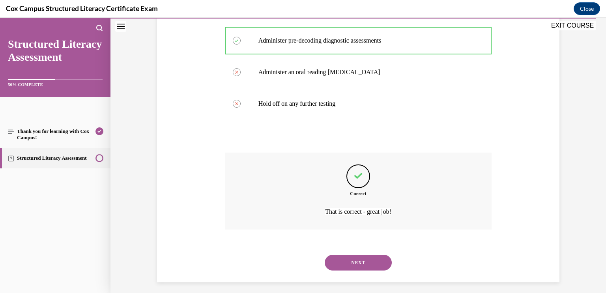
scroll to position [221, 0]
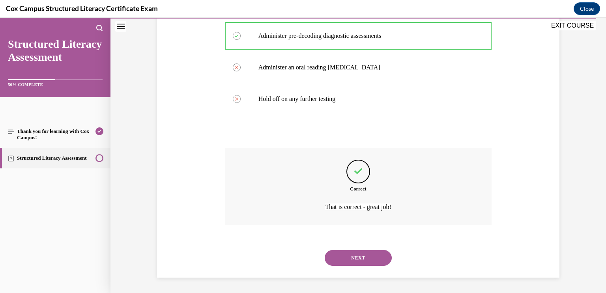
click at [366, 254] on button "NEXT" at bounding box center [358, 258] width 67 height 16
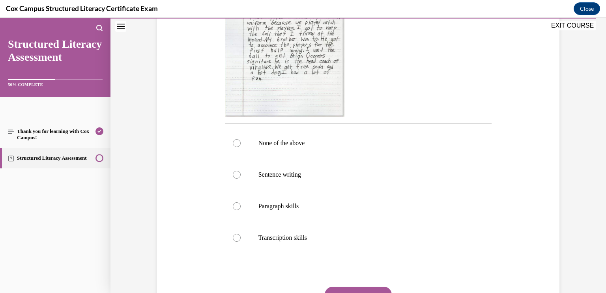
scroll to position [239, 0]
click at [333, 211] on label "Paragraph skills" at bounding box center [358, 205] width 267 height 32
click at [241, 209] on input "Paragraph skills" at bounding box center [237, 205] width 8 height 8
radio input "true"
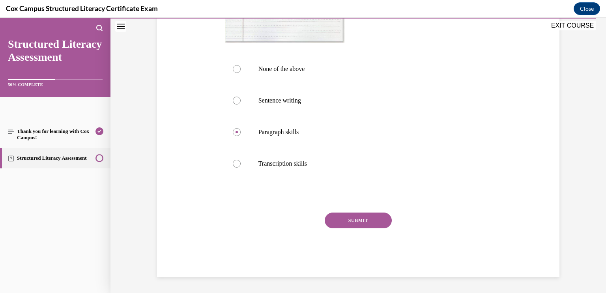
click at [381, 224] on button "SUBMIT" at bounding box center [358, 221] width 67 height 16
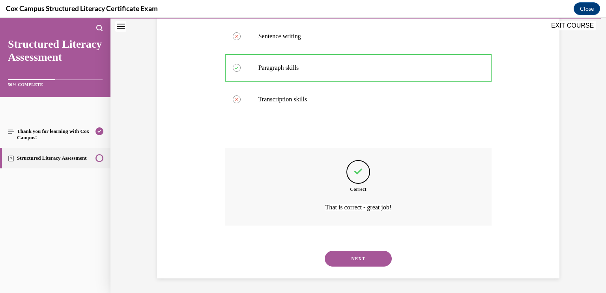
scroll to position [377, 0]
click at [369, 258] on button "NEXT" at bounding box center [358, 258] width 67 height 16
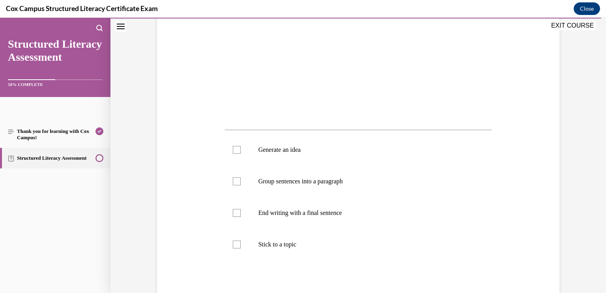
scroll to position [218, 0]
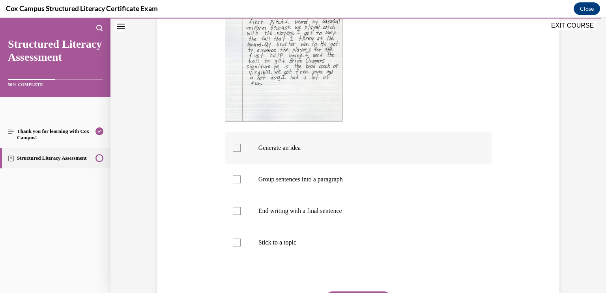
click at [238, 150] on div at bounding box center [237, 148] width 8 height 8
click at [238, 150] on input "Generate an idea" at bounding box center [237, 148] width 8 height 8
checkbox input "true"
click at [239, 183] on div at bounding box center [237, 179] width 8 height 8
click at [239, 183] on input "Group sentences into a paragraph" at bounding box center [237, 179] width 8 height 8
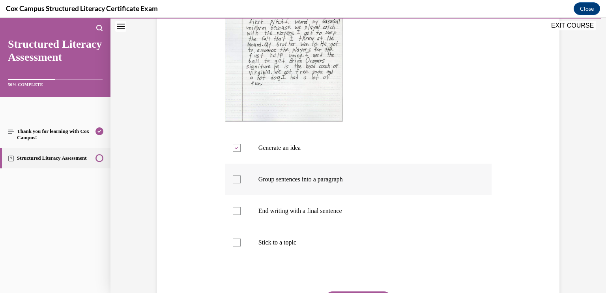
checkbox input "true"
click at [238, 211] on div at bounding box center [237, 211] width 8 height 8
click at [238, 211] on input "End writing with a final sentence" at bounding box center [237, 211] width 8 height 8
checkbox input "true"
click at [237, 241] on div at bounding box center [237, 243] width 8 height 8
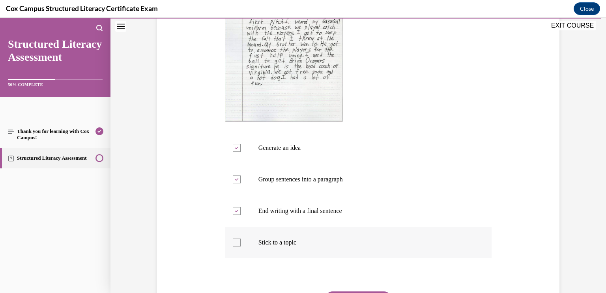
click at [237, 241] on input "Stick to a topic" at bounding box center [237, 243] width 8 height 8
checkbox input "true"
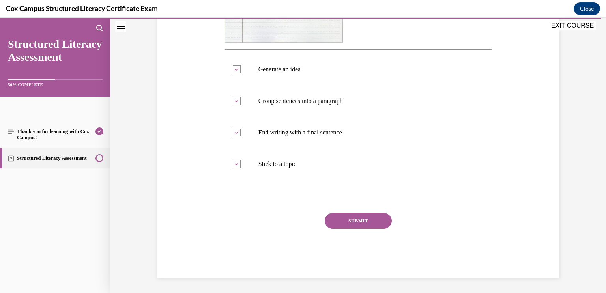
click at [375, 218] on button "SUBMIT" at bounding box center [358, 221] width 67 height 16
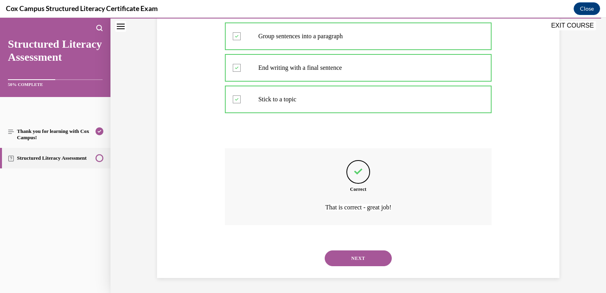
scroll to position [361, 0]
click at [366, 251] on button "NEXT" at bounding box center [358, 258] width 67 height 16
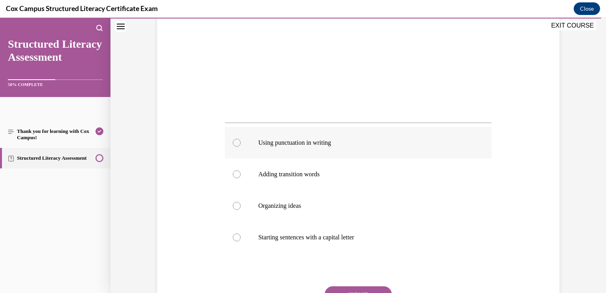
scroll to position [224, 0]
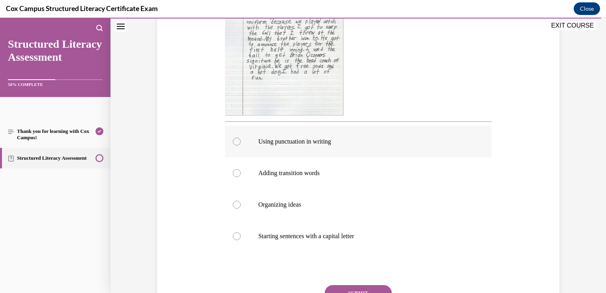
click at [411, 171] on p "Adding transition words" at bounding box center [365, 173] width 214 height 8
click at [241, 171] on input "Adding transition words" at bounding box center [237, 173] width 8 height 8
radio input "true"
click at [372, 287] on button "SUBMIT" at bounding box center [358, 293] width 67 height 16
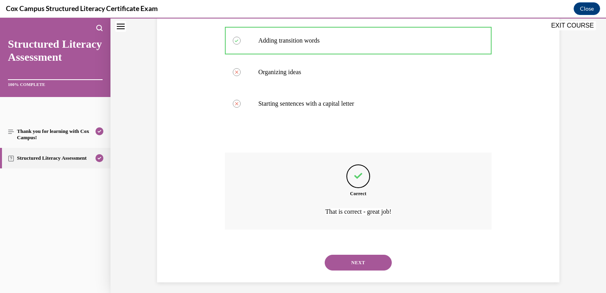
scroll to position [361, 0]
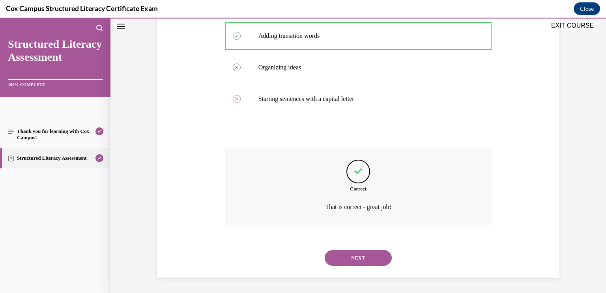
click at [382, 256] on button "NEXT" at bounding box center [358, 258] width 67 height 16
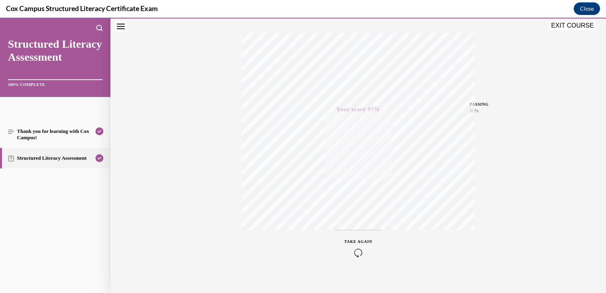
scroll to position [129, 0]
click at [579, 27] on button "EXIT COURSE" at bounding box center [572, 25] width 47 height 9
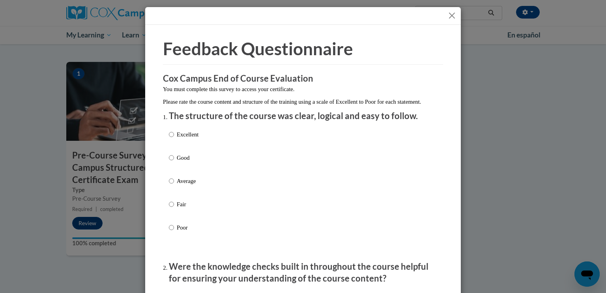
click at [187, 162] on p "Good" at bounding box center [188, 157] width 22 height 9
click at [174, 162] on input "Good" at bounding box center [171, 157] width 5 height 9
radio input "true"
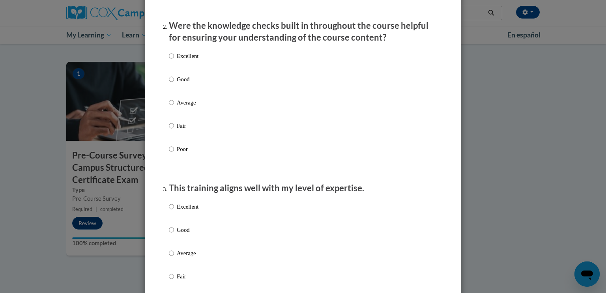
scroll to position [243, 0]
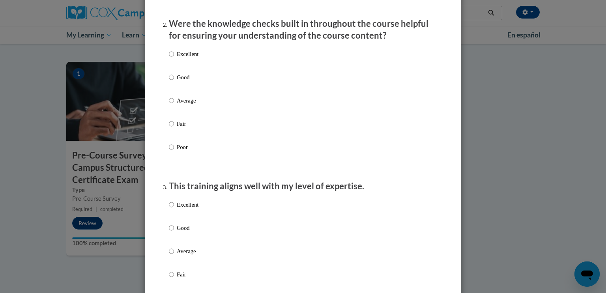
click at [248, 108] on div "Excellent Good Average Fair Poor" at bounding box center [303, 110] width 268 height 129
click at [209, 110] on div "Excellent Good Average Fair Poor" at bounding box center [303, 110] width 268 height 129
click at [179, 105] on p "Average" at bounding box center [188, 100] width 22 height 9
click at [174, 105] on input "Average" at bounding box center [171, 100] width 5 height 9
radio input "true"
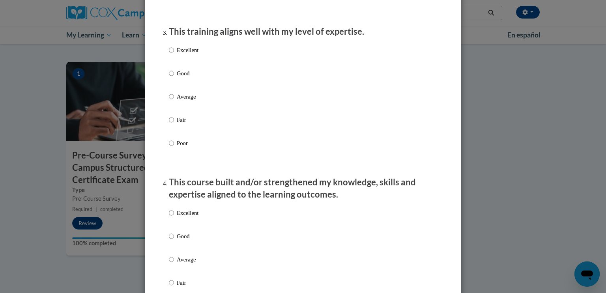
scroll to position [410, 0]
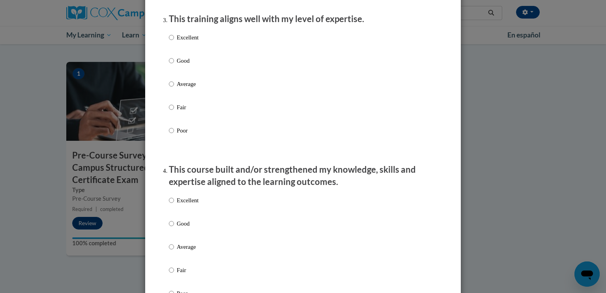
click at [194, 88] on p "Average" at bounding box center [188, 84] width 22 height 9
click at [174, 88] on input "Average" at bounding box center [171, 84] width 5 height 9
radio input "true"
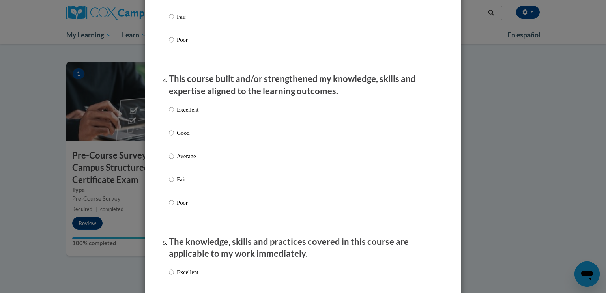
scroll to position [508, 0]
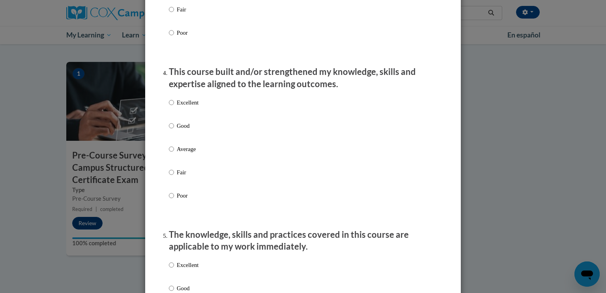
click at [186, 153] on p "Average" at bounding box center [188, 149] width 22 height 9
click at [174, 153] on input "Average" at bounding box center [171, 149] width 5 height 9
radio input "true"
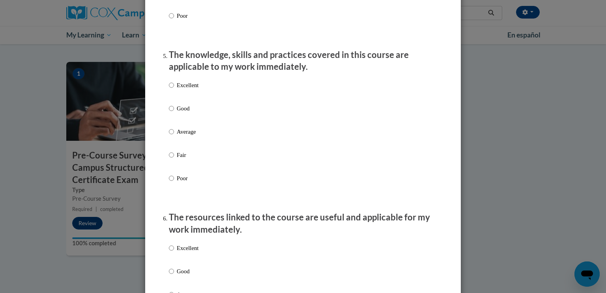
scroll to position [688, 0]
click at [191, 136] on p "Average" at bounding box center [188, 131] width 22 height 9
click at [174, 136] on input "Average" at bounding box center [171, 131] width 5 height 9
radio input "true"
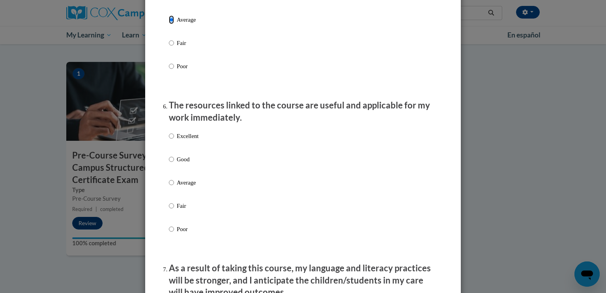
scroll to position [801, 0]
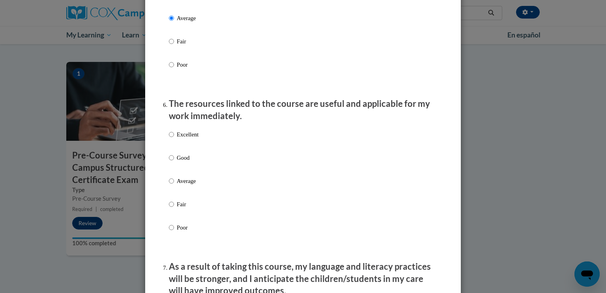
click at [193, 185] on p "Average" at bounding box center [188, 181] width 22 height 9
click at [174, 185] on input "Average" at bounding box center [171, 181] width 5 height 9
radio input "true"
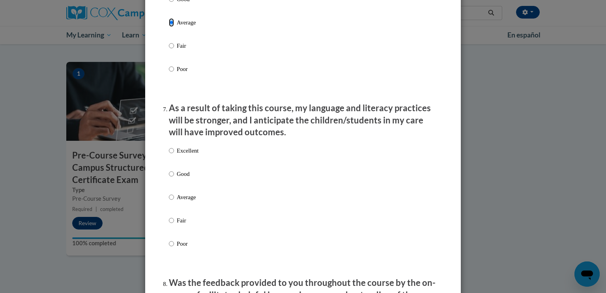
scroll to position [960, 0]
click at [194, 201] on p "Average" at bounding box center [188, 196] width 22 height 9
click at [174, 201] on input "Average" at bounding box center [171, 196] width 5 height 9
radio input "true"
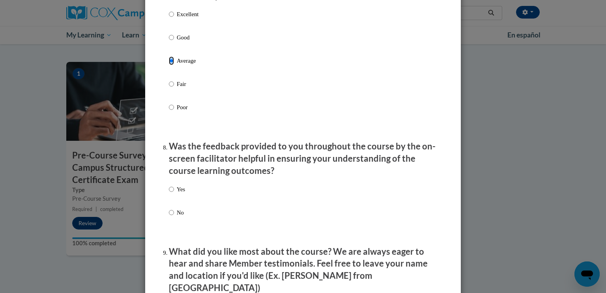
scroll to position [1098, 0]
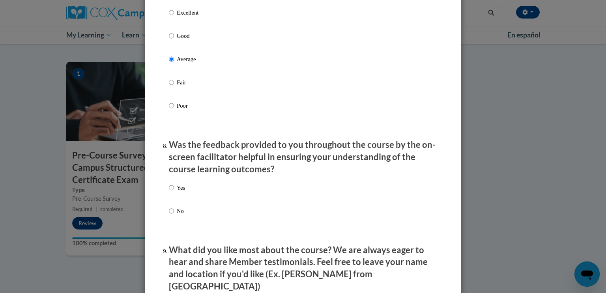
click at [177, 201] on label "Yes" at bounding box center [177, 193] width 16 height 21
click at [174, 192] on input "Yes" at bounding box center [171, 187] width 5 height 9
radio input "true"
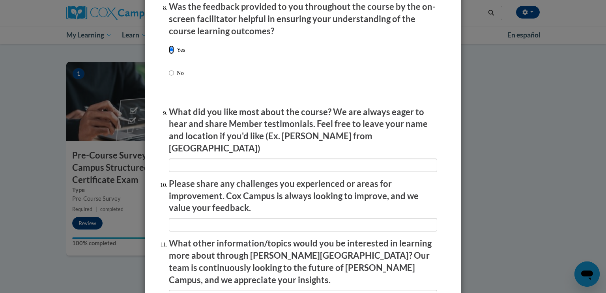
scroll to position [1236, 0]
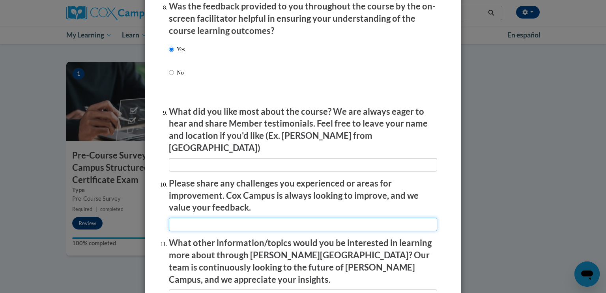
click at [286, 218] on input "textbox" at bounding box center [303, 224] width 268 height 13
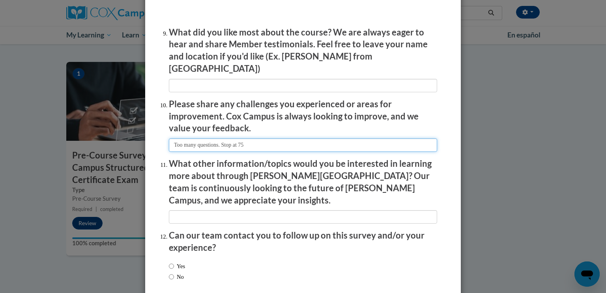
scroll to position [1317, 0]
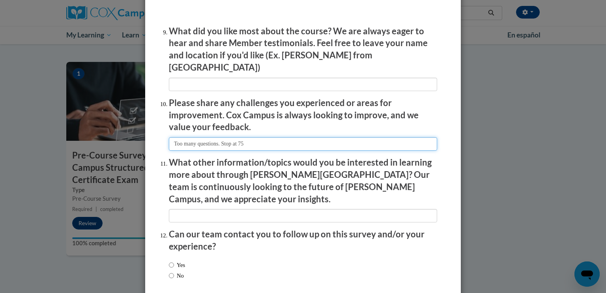
type input "Too many questions. Stop at 75"
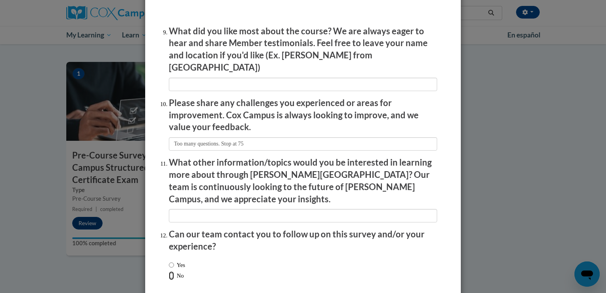
click at [172, 271] on input "No" at bounding box center [171, 275] width 5 height 9
radio input "true"
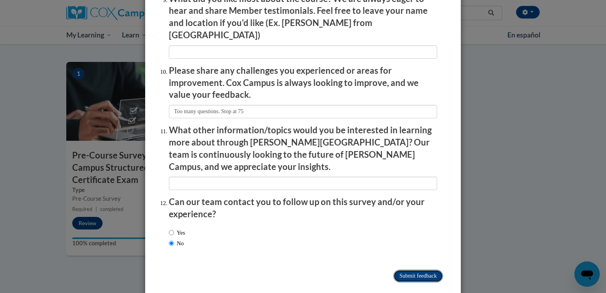
click at [431, 270] on input "Submit feedback" at bounding box center [418, 276] width 50 height 13
